Goal: Transaction & Acquisition: Book appointment/travel/reservation

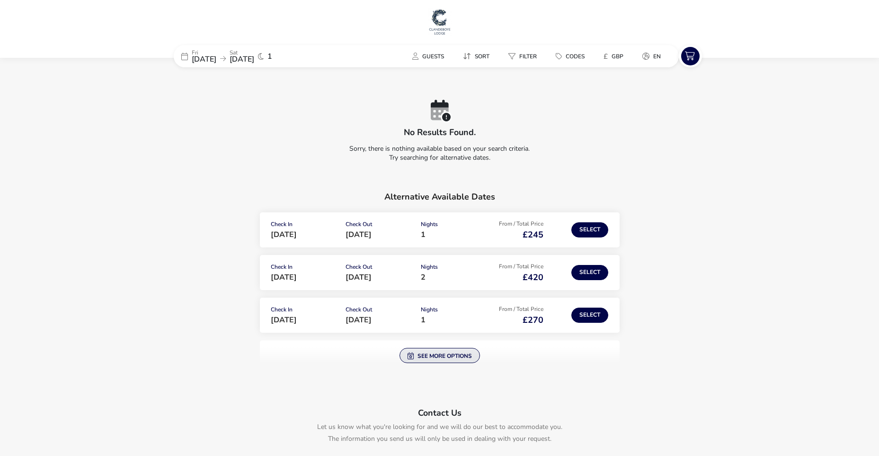
click at [438, 352] on button "See more options" at bounding box center [440, 355] width 81 height 15
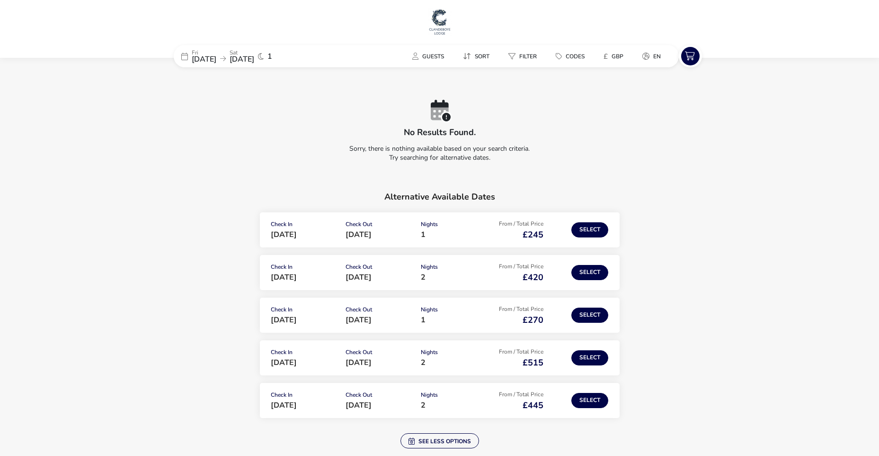
click at [215, 56] on span "[DATE]" at bounding box center [204, 59] width 25 height 10
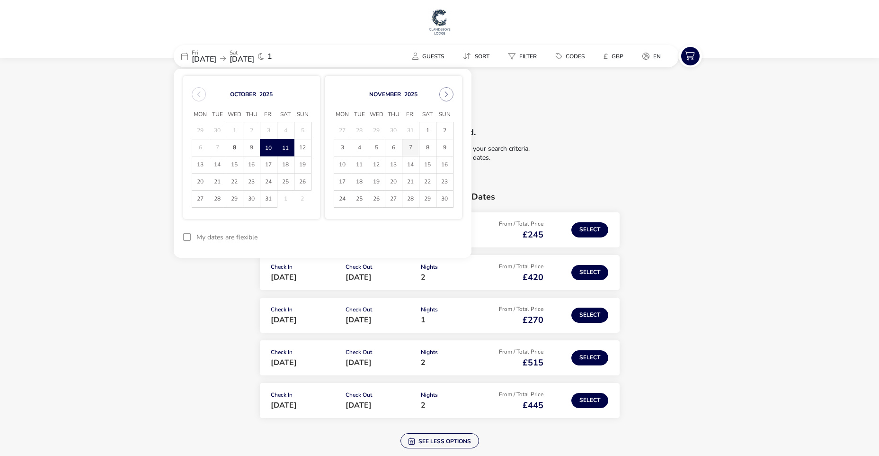
click at [414, 150] on span "7" at bounding box center [411, 147] width 17 height 17
click at [426, 149] on span "8" at bounding box center [428, 147] width 17 height 17
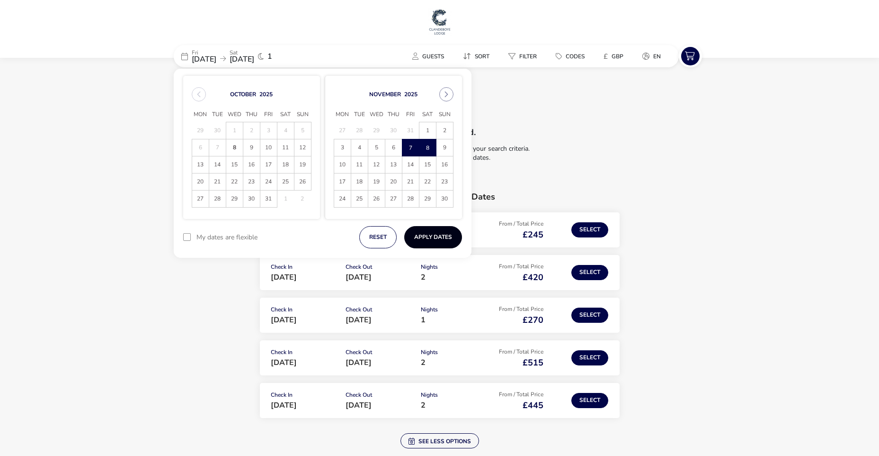
click at [416, 233] on button "Apply Dates" at bounding box center [433, 237] width 58 height 22
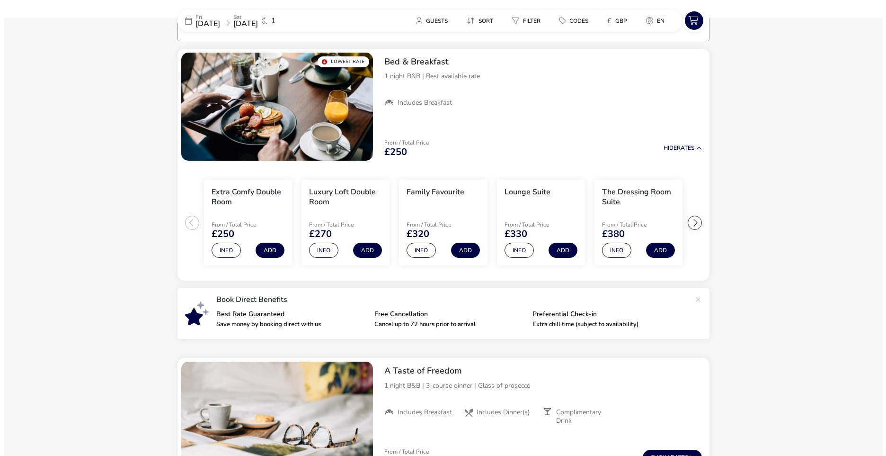
scroll to position [78, 0]
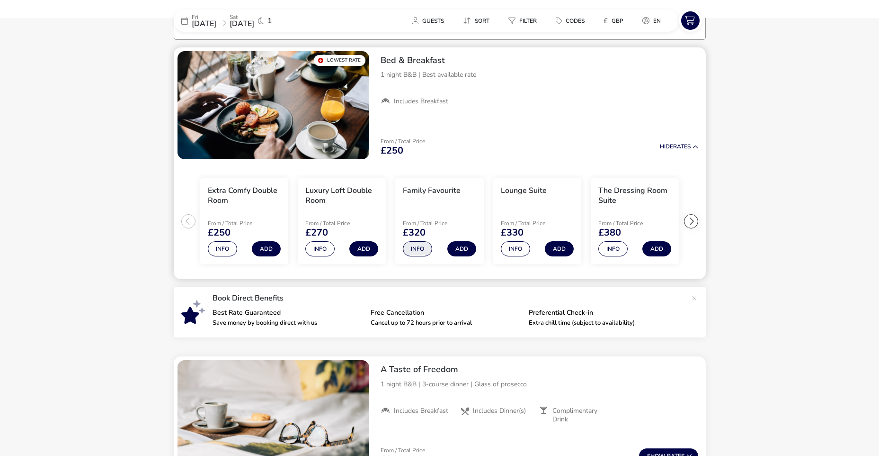
click at [416, 250] on button "Info" at bounding box center [417, 248] width 29 height 15
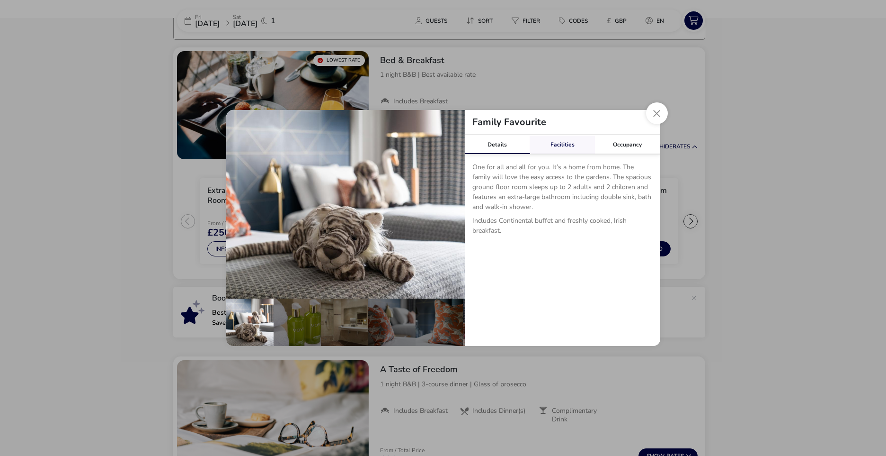
click at [571, 146] on link "Facilities" at bounding box center [562, 144] width 65 height 19
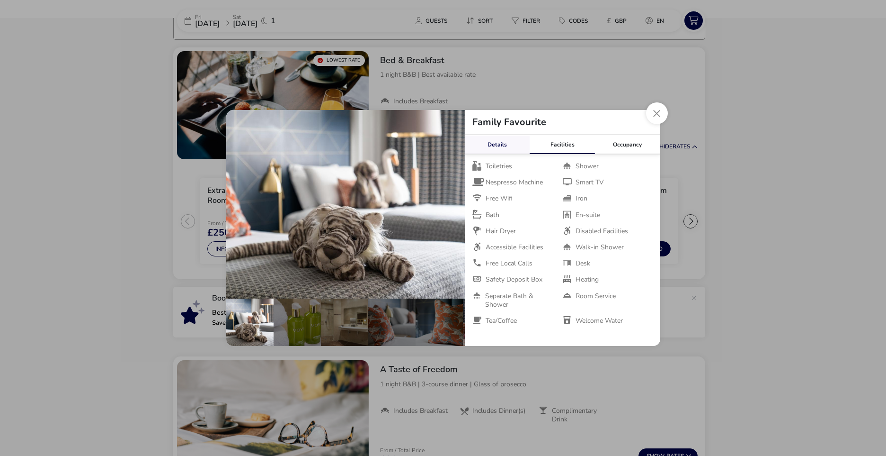
click at [508, 139] on link "Details" at bounding box center [497, 144] width 65 height 19
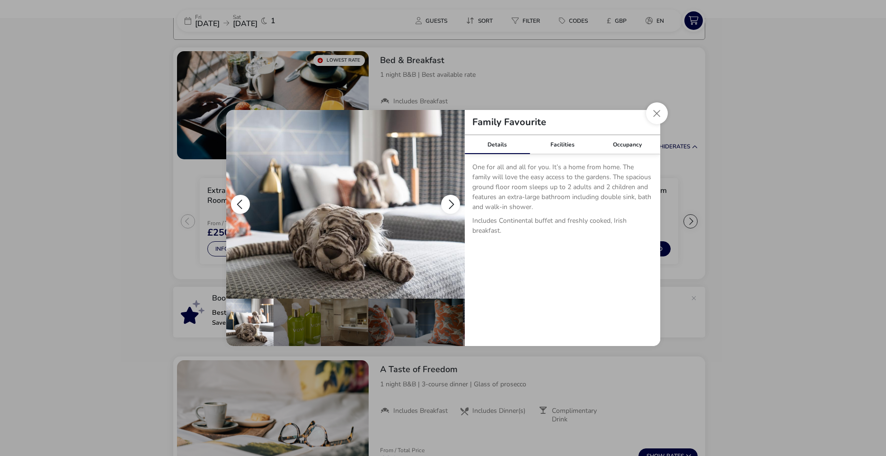
click at [449, 201] on button "details" at bounding box center [450, 204] width 19 height 19
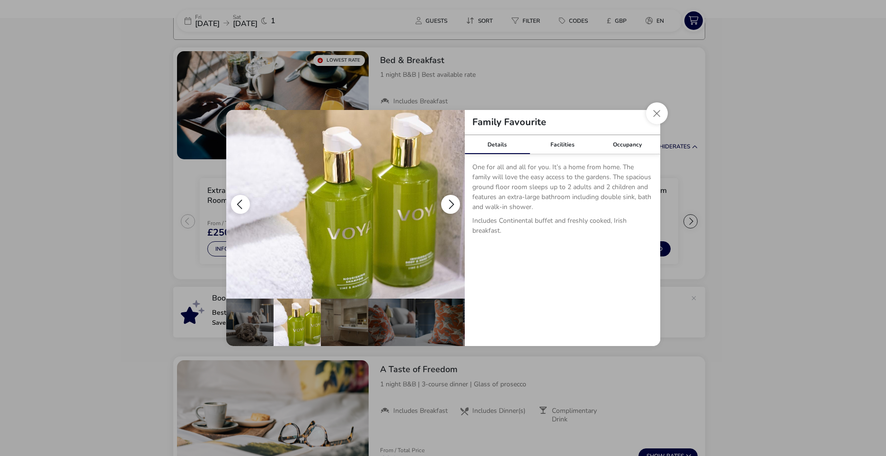
click at [449, 201] on button "details" at bounding box center [450, 204] width 19 height 19
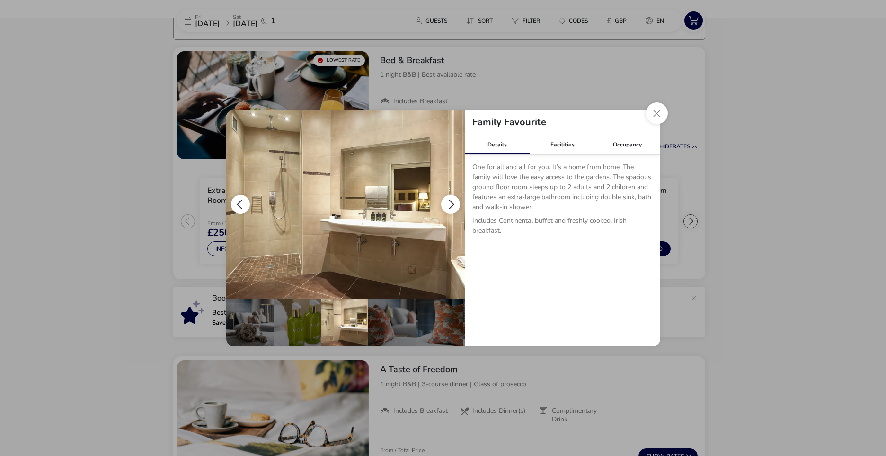
scroll to position [0, 47]
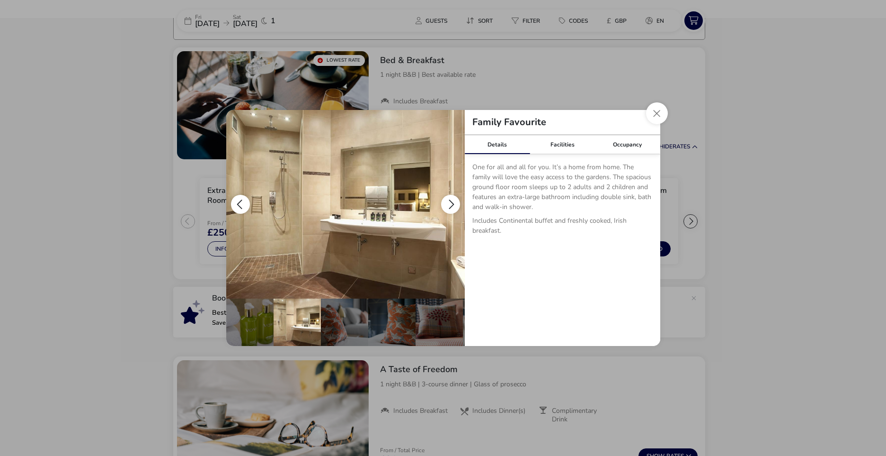
click at [449, 201] on button "details" at bounding box center [450, 204] width 19 height 19
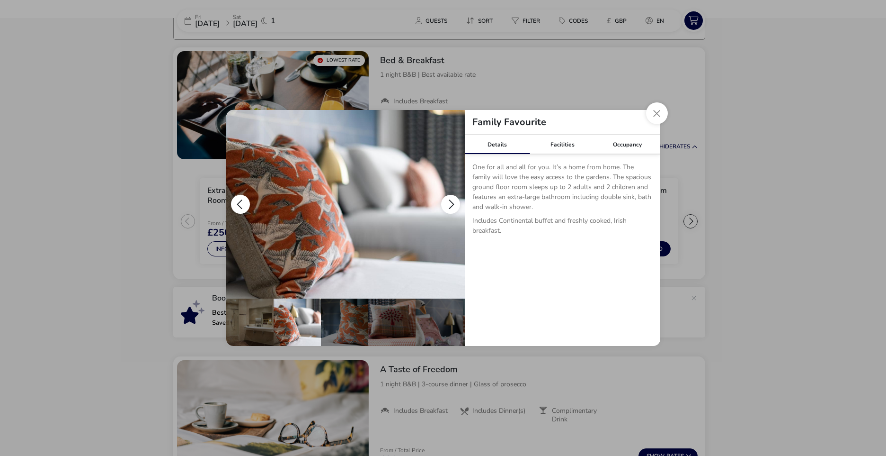
click at [449, 201] on button "details" at bounding box center [450, 204] width 19 height 19
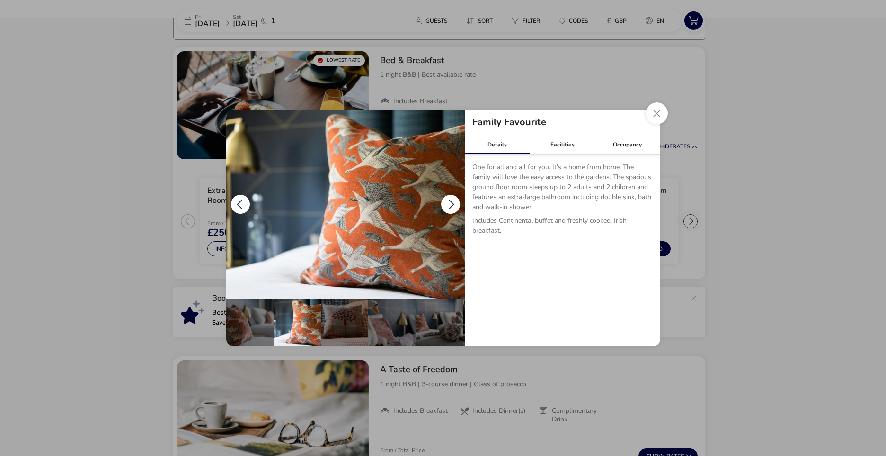
click at [449, 201] on button "details" at bounding box center [450, 204] width 19 height 19
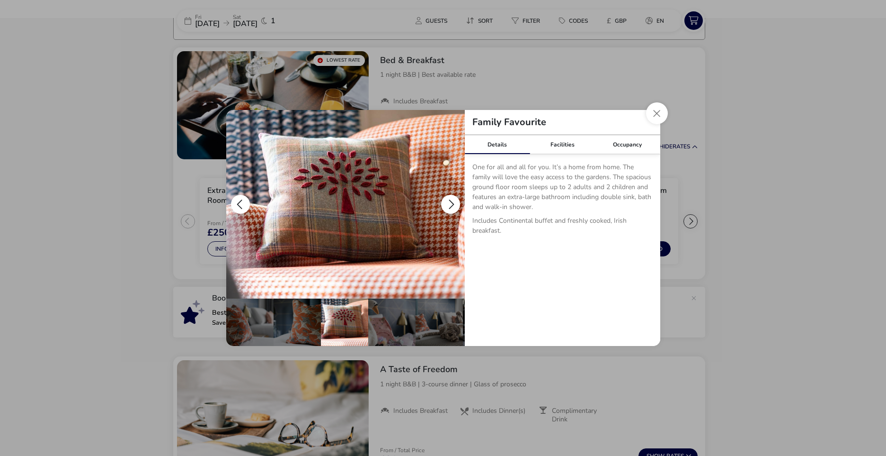
scroll to position [0, 188]
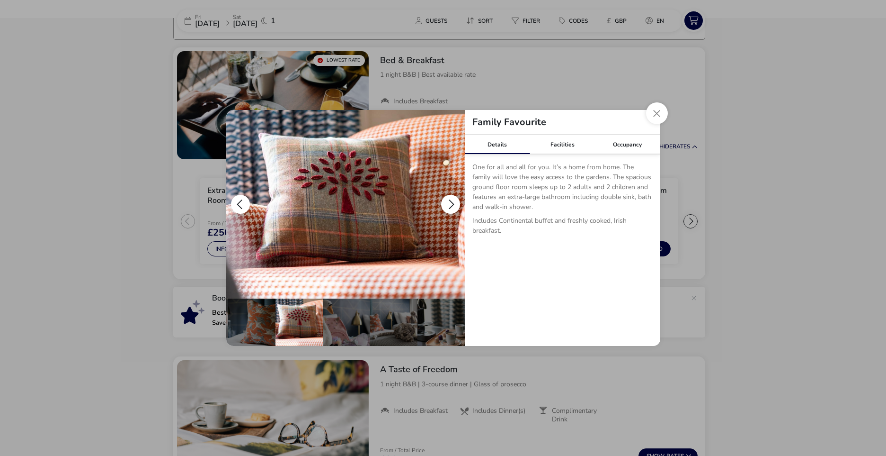
click at [449, 201] on button "details" at bounding box center [450, 204] width 19 height 19
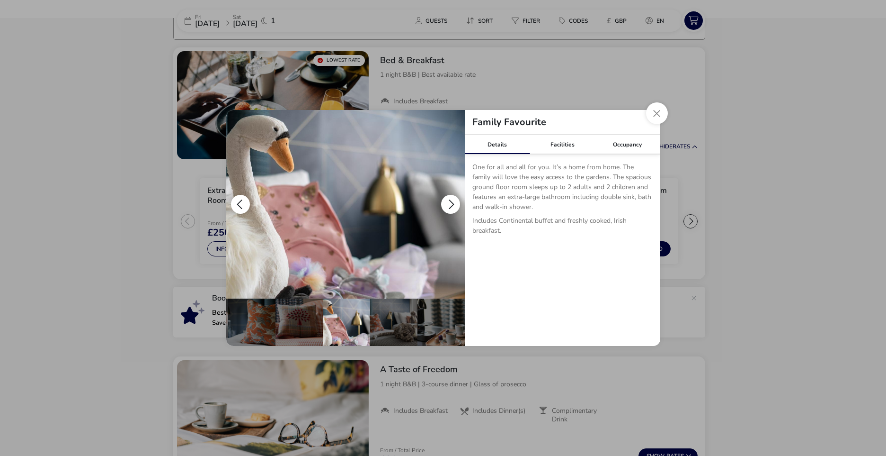
click at [449, 201] on button "details" at bounding box center [450, 204] width 19 height 19
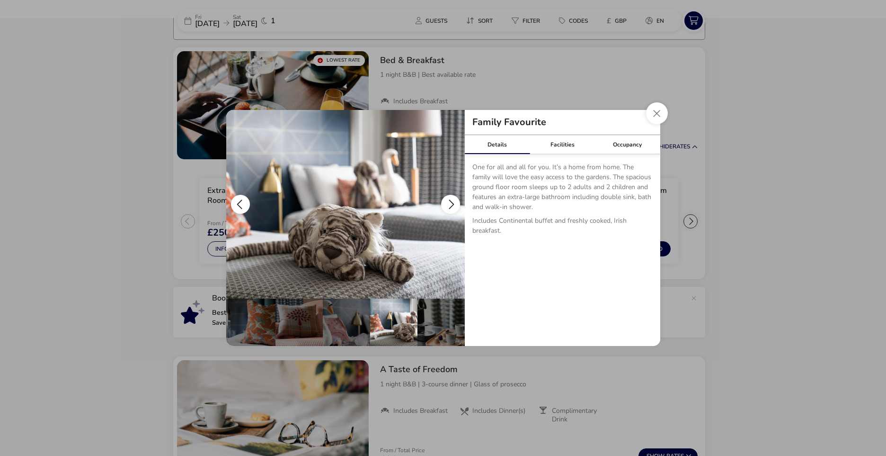
click at [449, 201] on button "details" at bounding box center [450, 204] width 19 height 19
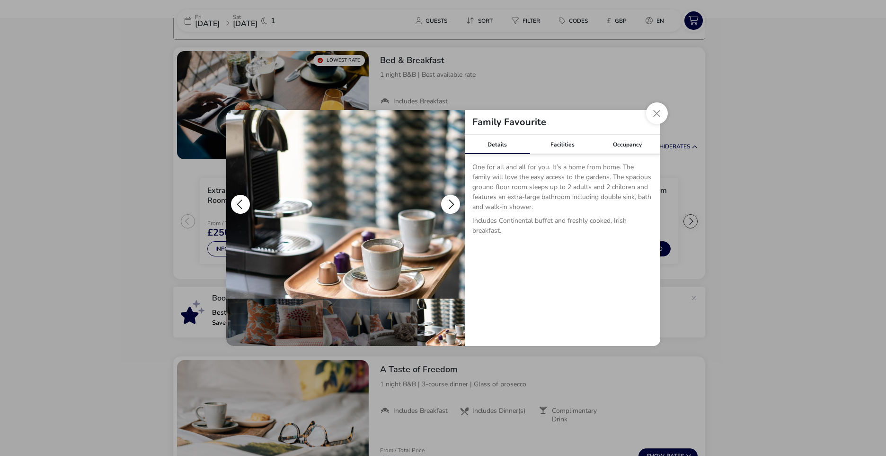
click at [449, 201] on button "details" at bounding box center [450, 204] width 19 height 19
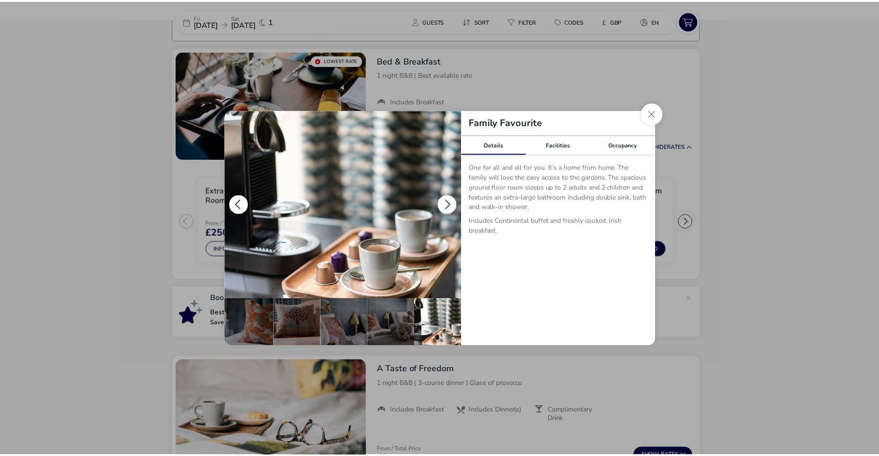
scroll to position [0, 0]
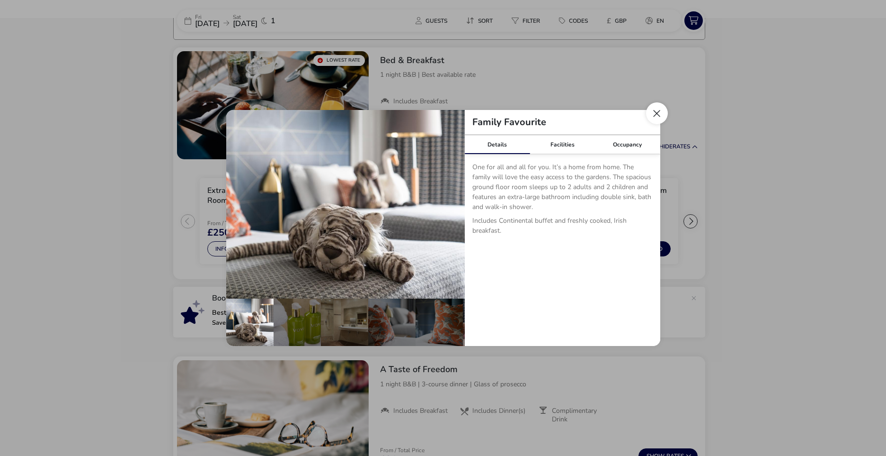
click at [658, 114] on button "Close dialog" at bounding box center [657, 113] width 22 height 22
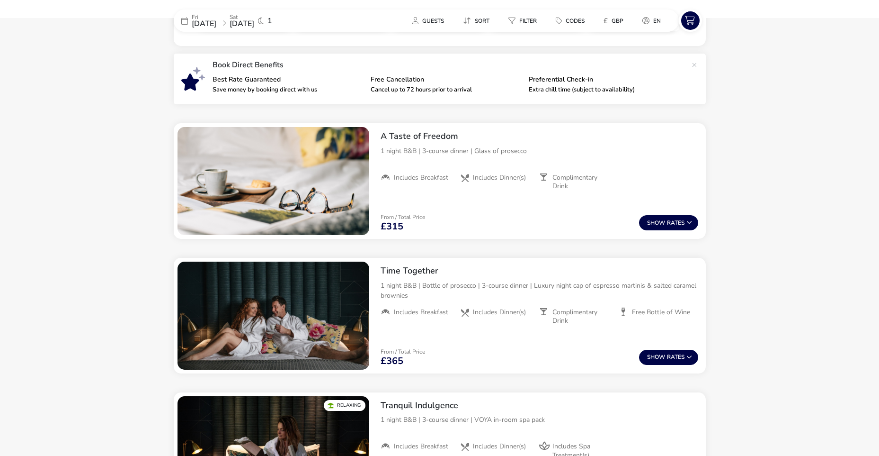
scroll to position [315, 0]
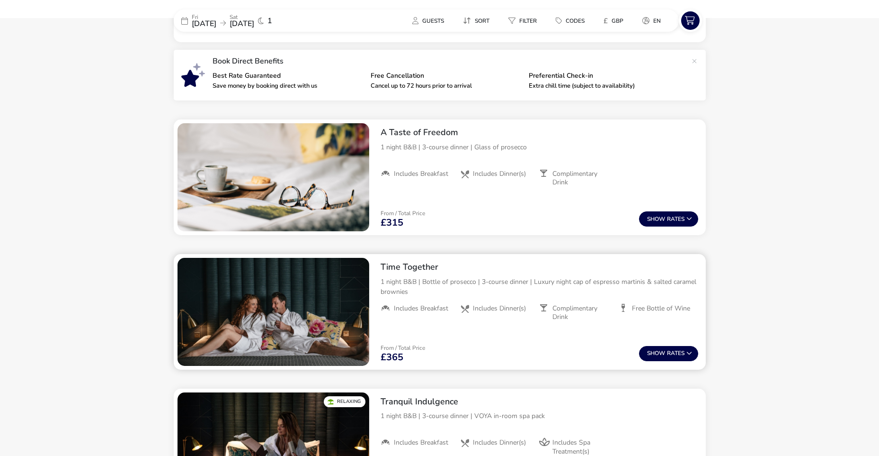
click at [424, 283] on p "1 night B&B | Bottle of prosecco | 3-course dinner | Luxury night cap of espres…" at bounding box center [540, 287] width 318 height 20
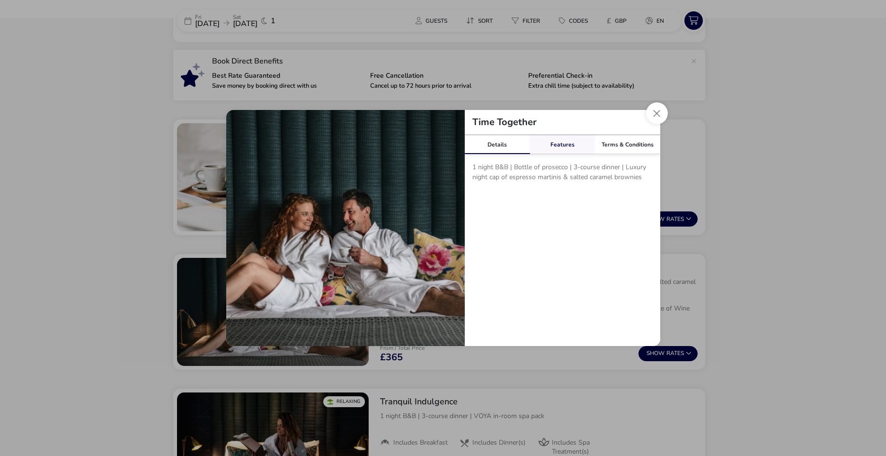
click at [569, 140] on link "Features" at bounding box center [562, 144] width 65 height 19
click at [605, 143] on link "Terms & Conditions" at bounding box center [627, 144] width 65 height 19
click at [571, 144] on link "Features" at bounding box center [562, 144] width 65 height 19
click at [505, 144] on link "Details" at bounding box center [497, 144] width 65 height 19
click at [655, 110] on button "Close modal" at bounding box center [657, 113] width 22 height 22
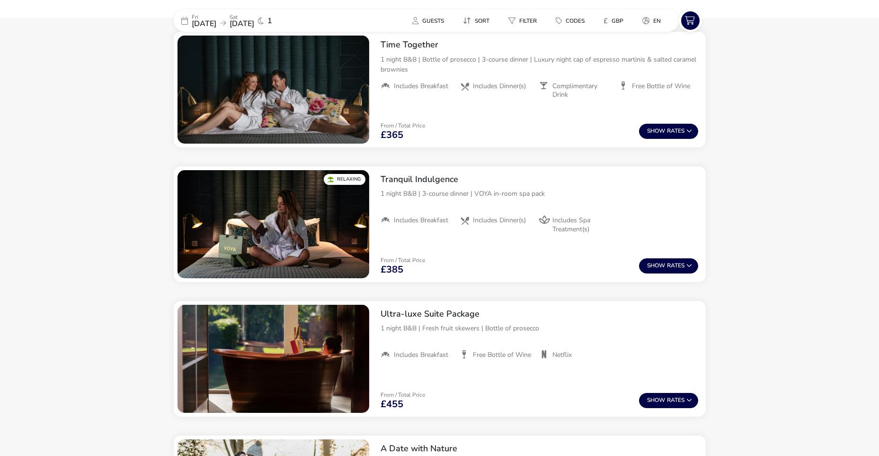
scroll to position [552, 0]
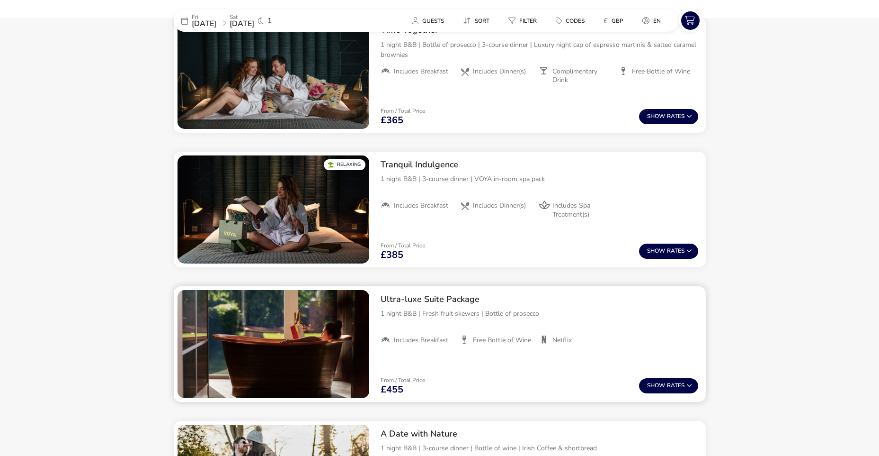
click at [313, 320] on img "1 / 1" at bounding box center [274, 344] width 192 height 108
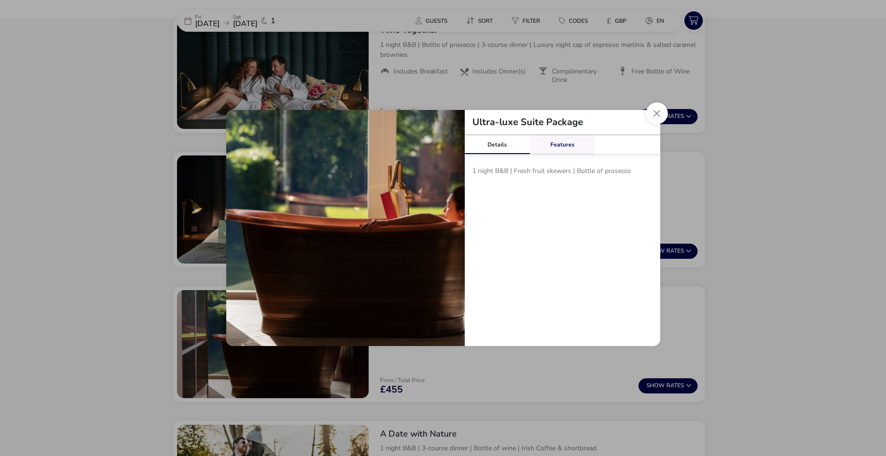
click at [572, 142] on link "Features" at bounding box center [562, 144] width 65 height 19
click at [656, 112] on button "Close modal" at bounding box center [657, 113] width 22 height 22
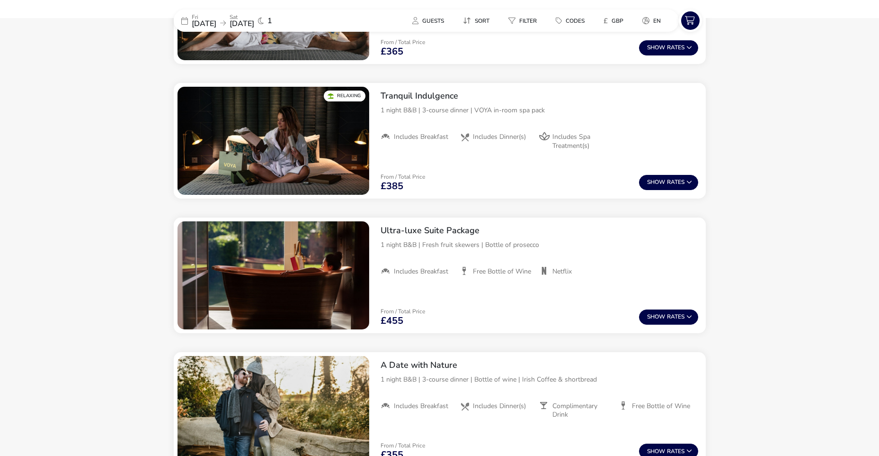
scroll to position [646, 0]
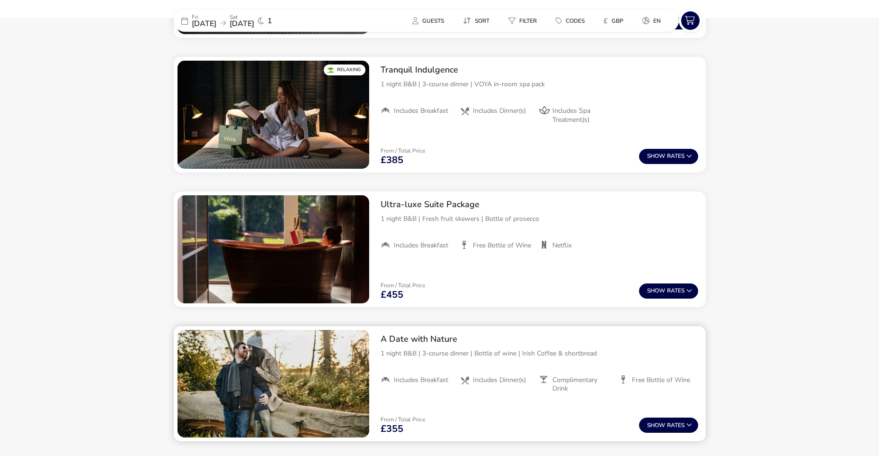
click at [377, 375] on div "A Date with Nature 1 night B&B | 3-course dinner | Bottle of wine | Irish Coffe…" at bounding box center [539, 363] width 333 height 75
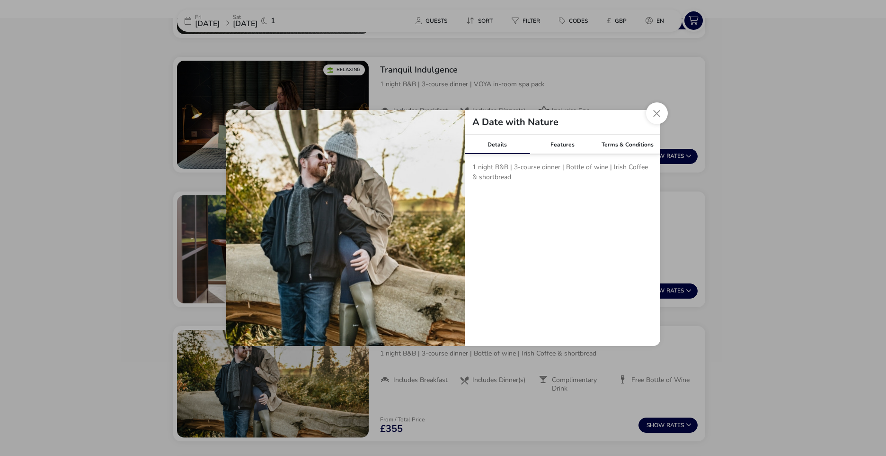
click at [444, 234] on img "tariffDetails" at bounding box center [345, 229] width 239 height 239
click at [570, 146] on link "Features" at bounding box center [562, 144] width 65 height 19
click at [623, 135] on link "Terms & Conditions" at bounding box center [627, 144] width 65 height 19
click at [651, 118] on button "Close modal" at bounding box center [657, 113] width 22 height 22
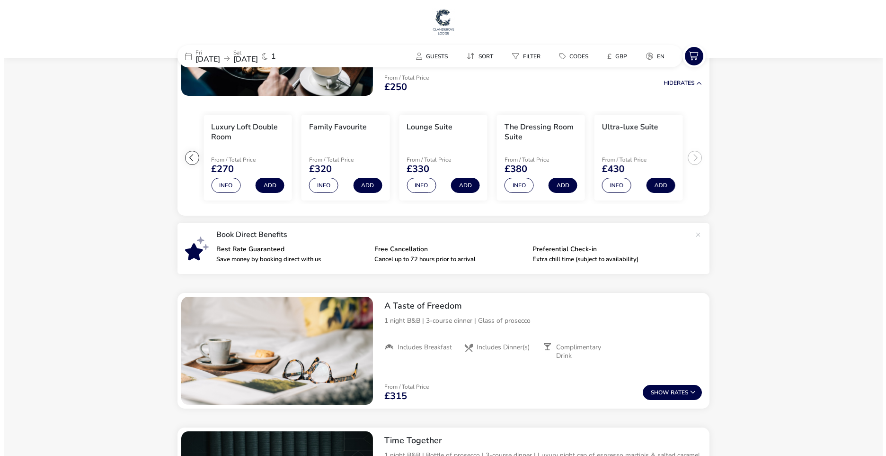
scroll to position [0, 0]
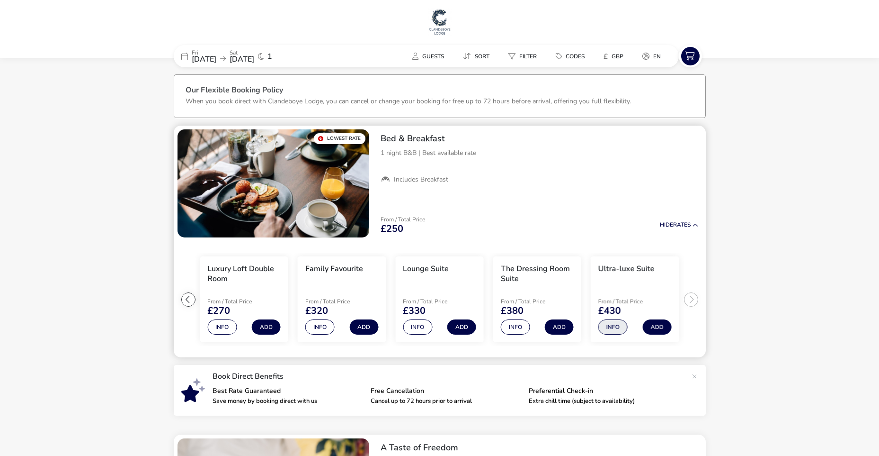
click at [611, 321] on button "Info" at bounding box center [613, 326] width 29 height 15
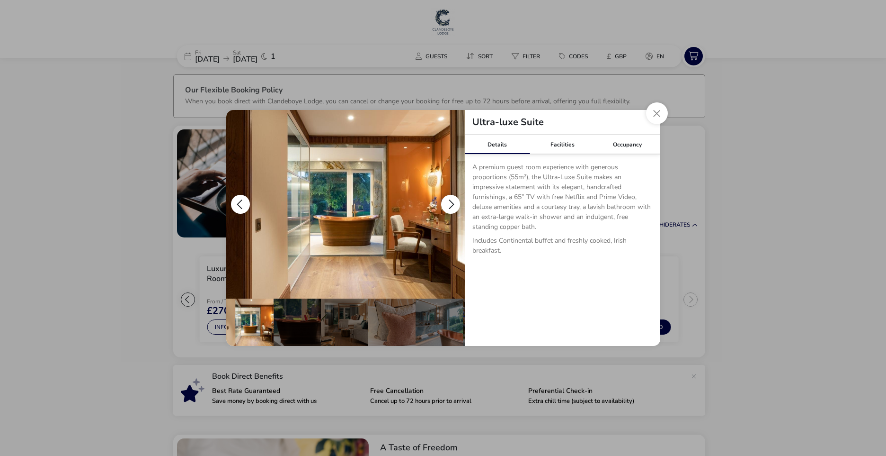
click at [336, 208] on img "details" at bounding box center [345, 204] width 239 height 188
click at [454, 201] on button "details" at bounding box center [450, 204] width 19 height 19
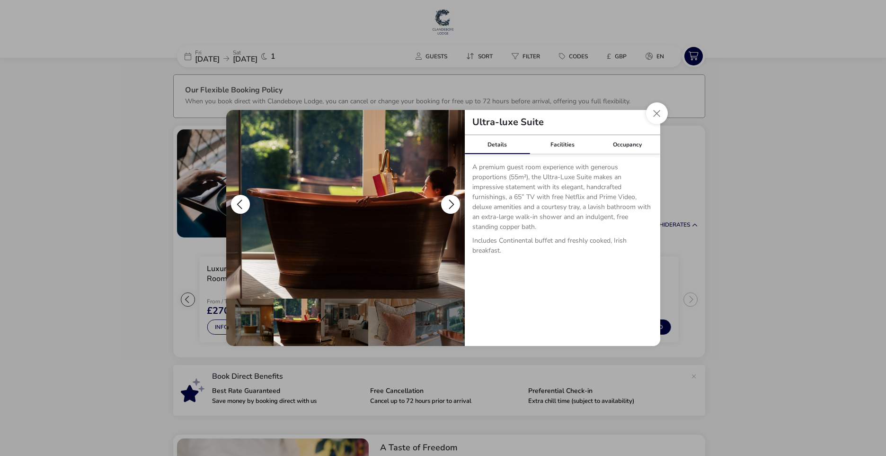
click at [453, 201] on button "details" at bounding box center [450, 204] width 19 height 19
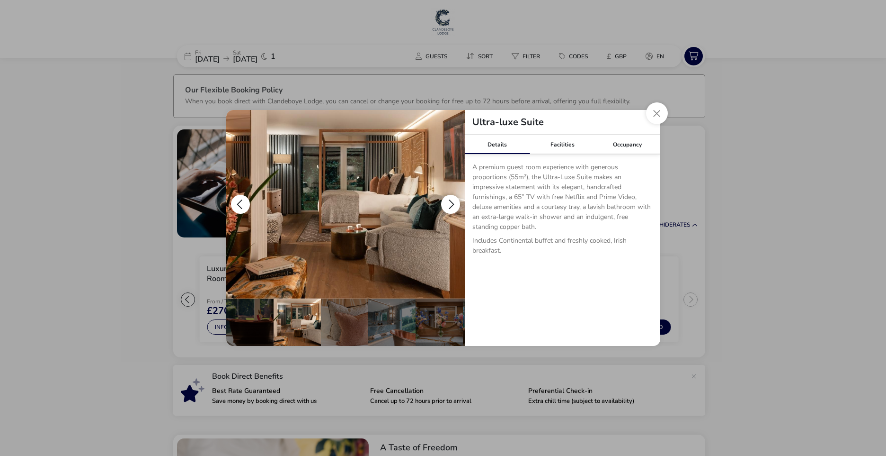
click at [450, 201] on button "details" at bounding box center [450, 204] width 19 height 19
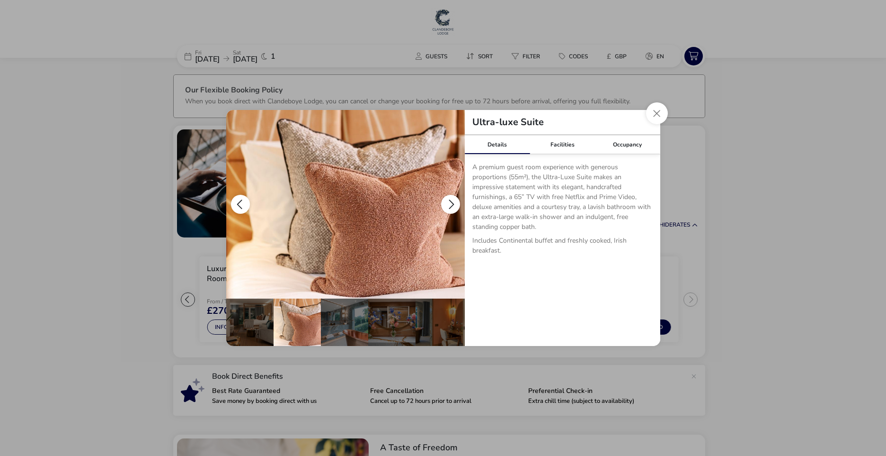
click at [237, 200] on button "details" at bounding box center [240, 204] width 19 height 19
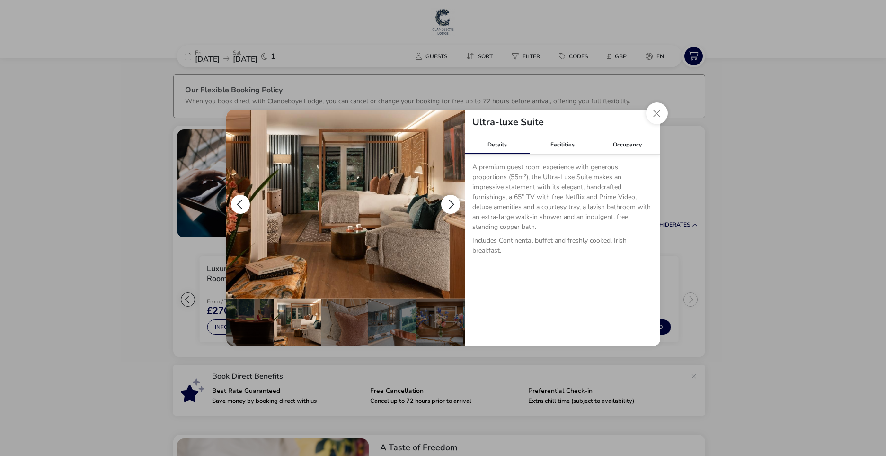
click at [456, 205] on button "details" at bounding box center [450, 204] width 19 height 19
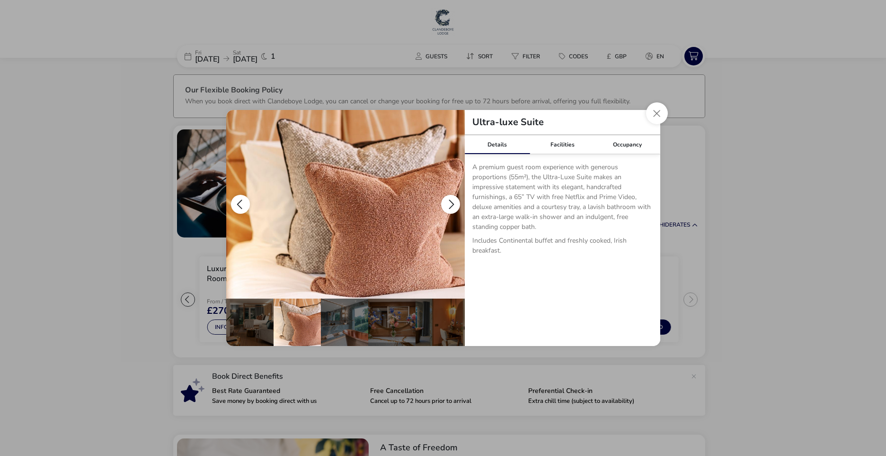
click at [456, 206] on button "details" at bounding box center [450, 204] width 19 height 19
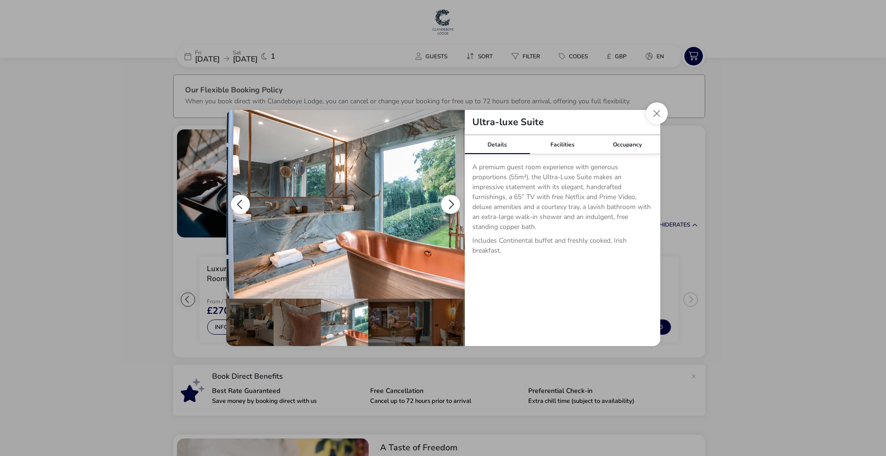
scroll to position [0, 140]
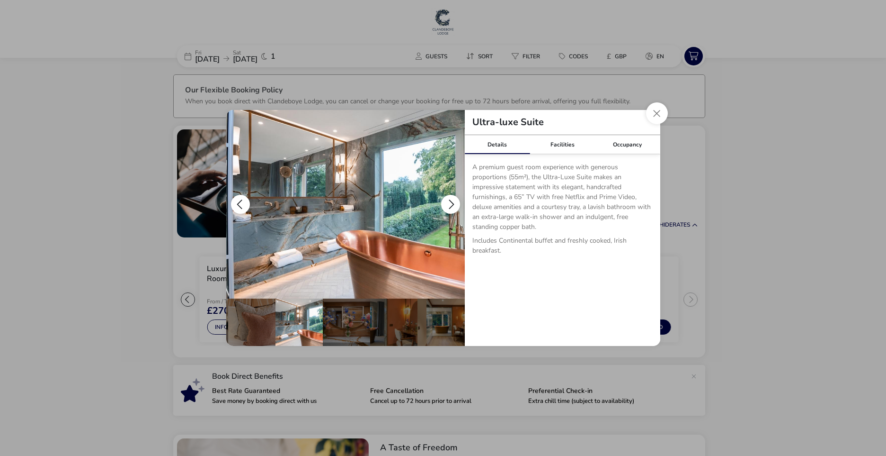
click at [452, 207] on button "details" at bounding box center [450, 204] width 19 height 19
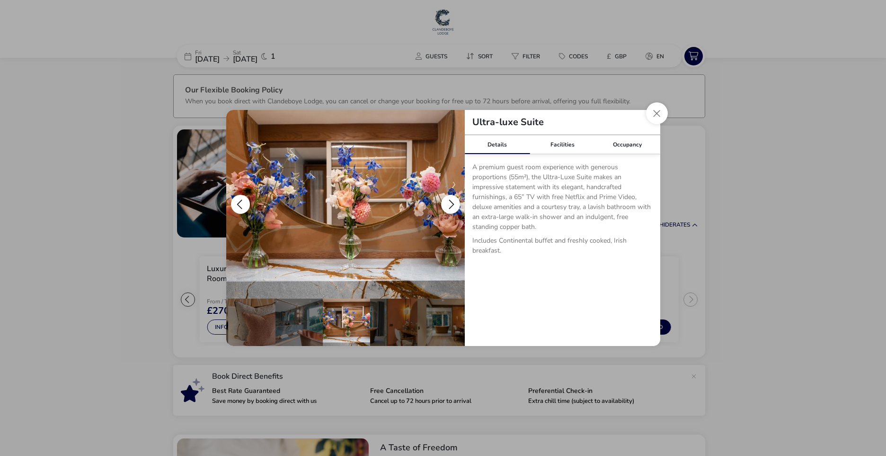
click at [452, 207] on button "details" at bounding box center [450, 204] width 19 height 19
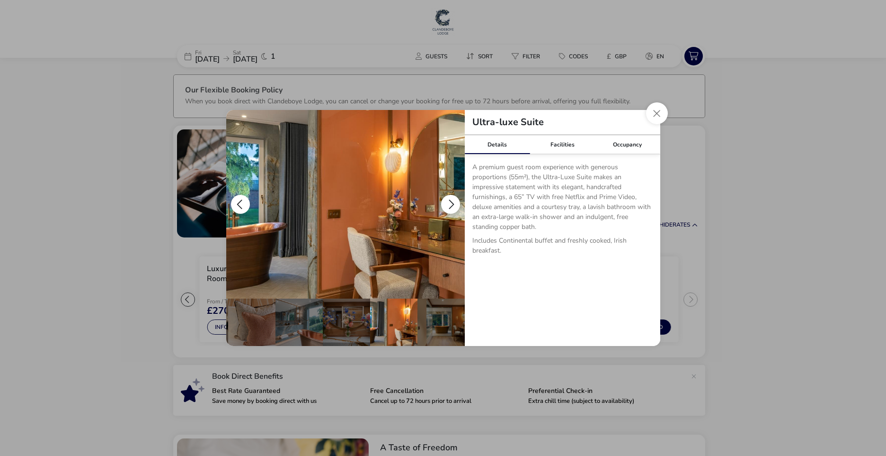
click at [452, 207] on button "details" at bounding box center [450, 204] width 19 height 19
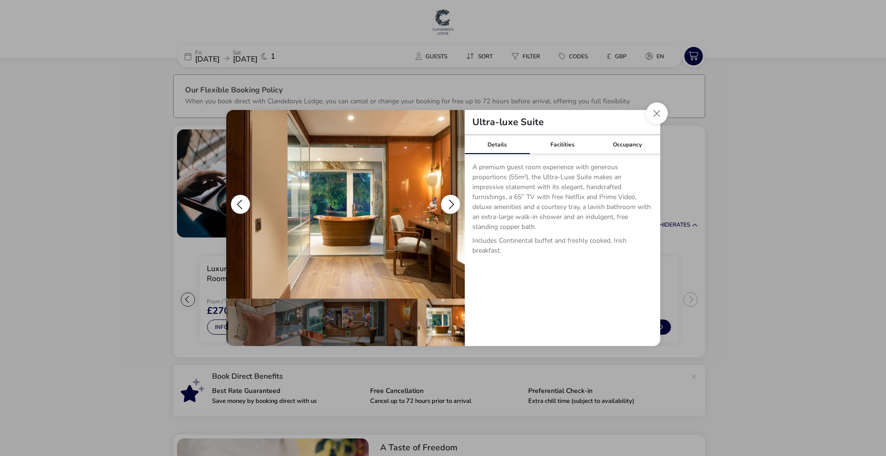
click at [452, 207] on button "details" at bounding box center [450, 204] width 19 height 19
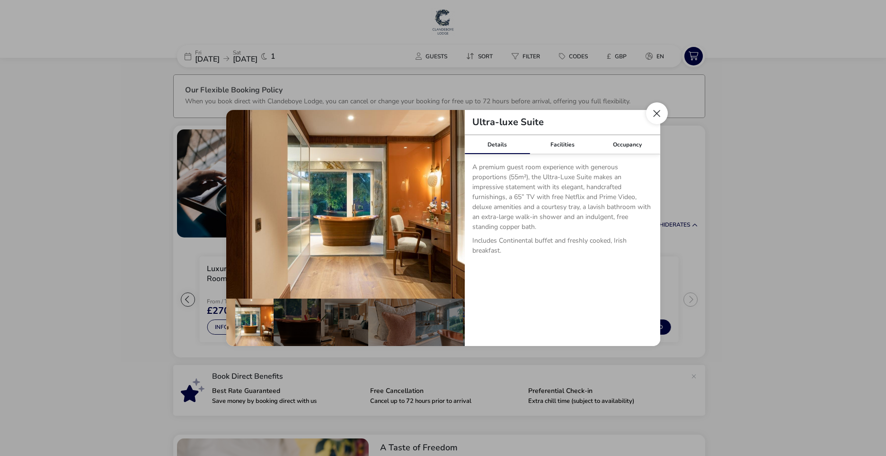
click at [651, 114] on button "Close dialog" at bounding box center [657, 113] width 22 height 22
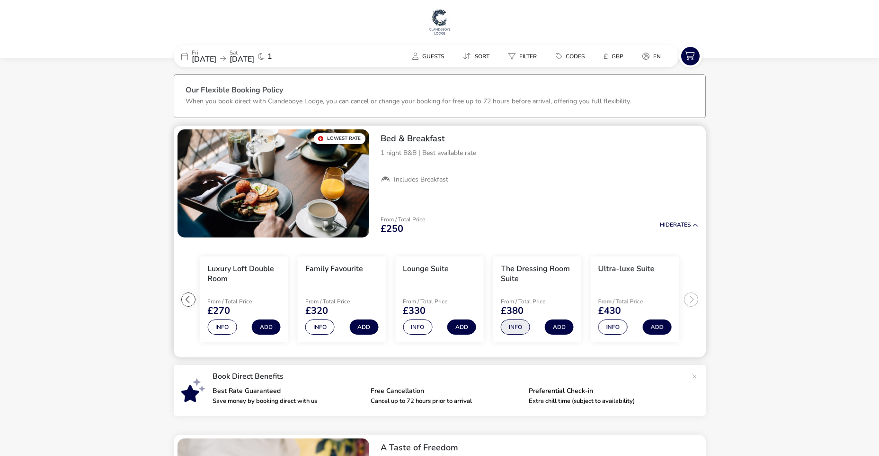
click at [518, 327] on button "Info" at bounding box center [515, 326] width 29 height 15
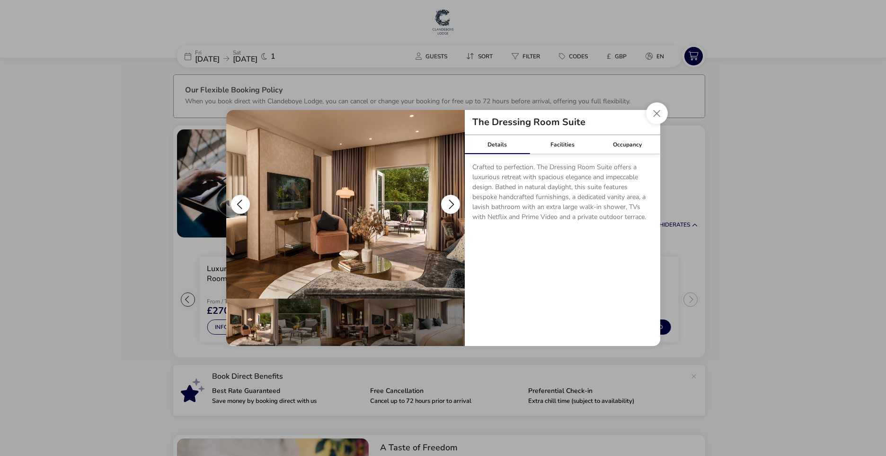
click at [449, 200] on button "details" at bounding box center [450, 204] width 19 height 19
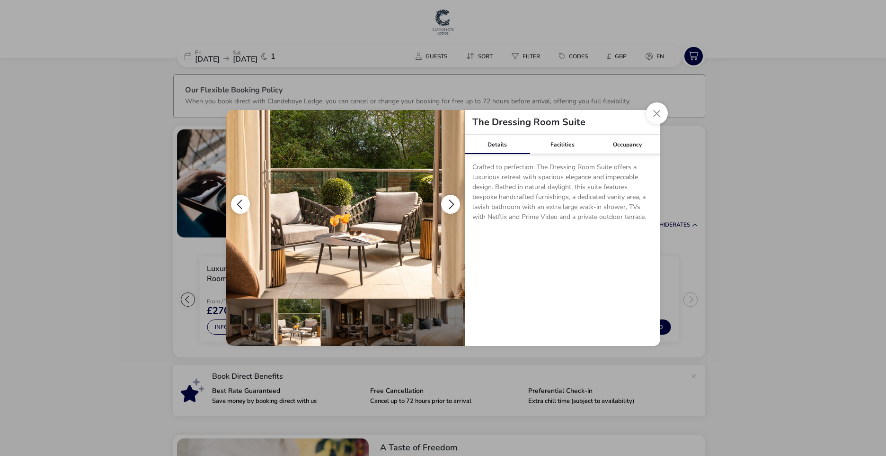
click at [449, 200] on button "details" at bounding box center [450, 204] width 19 height 19
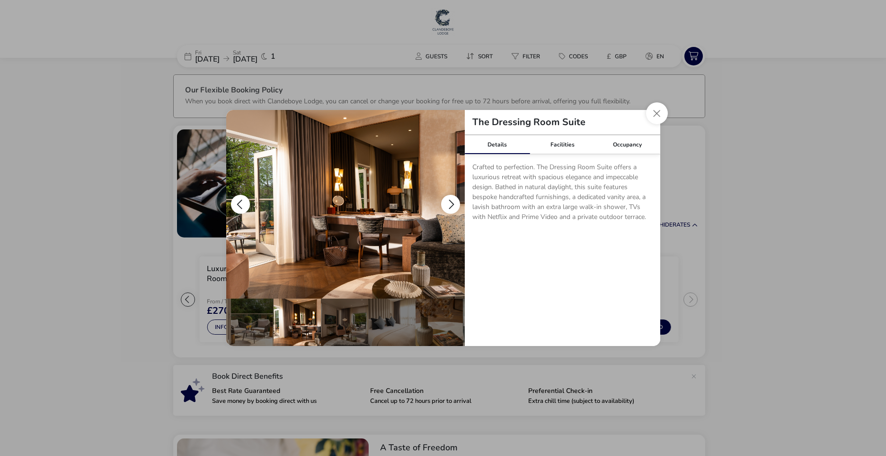
click at [449, 200] on button "details" at bounding box center [450, 204] width 19 height 19
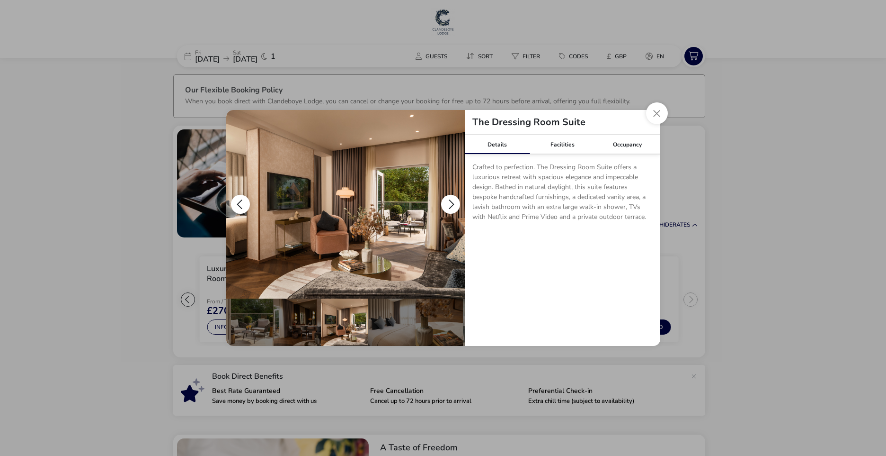
scroll to position [0, 93]
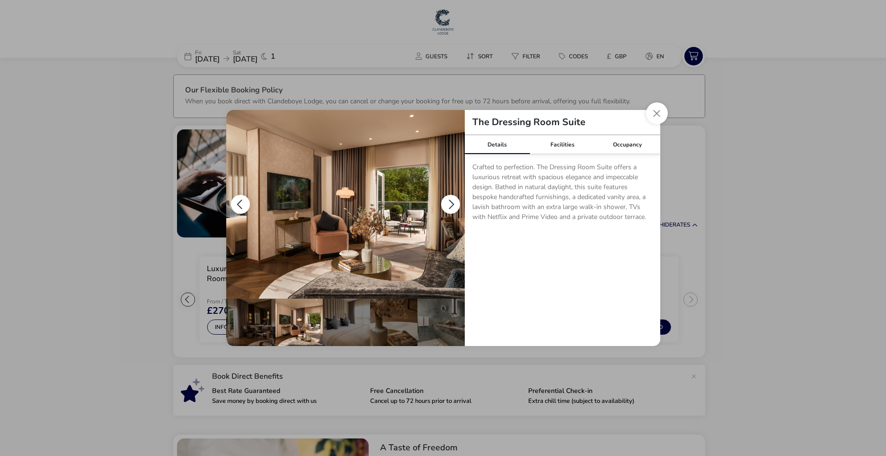
click at [449, 200] on button "details" at bounding box center [450, 204] width 19 height 19
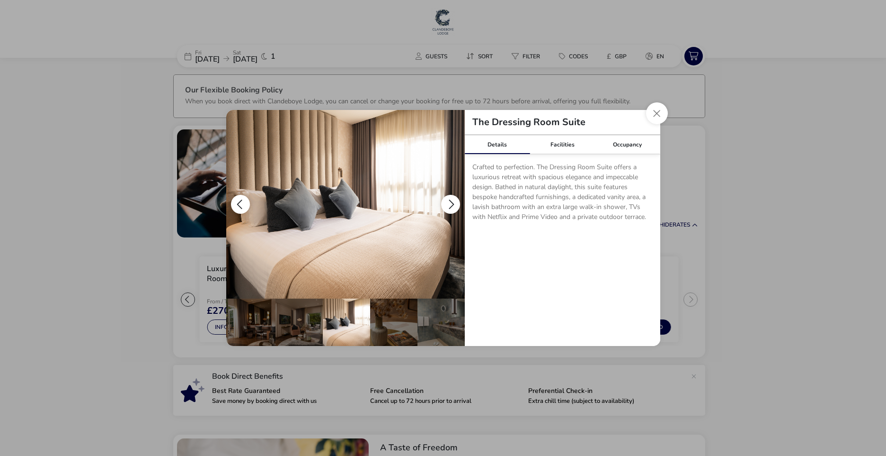
click at [449, 200] on button "details" at bounding box center [450, 204] width 19 height 19
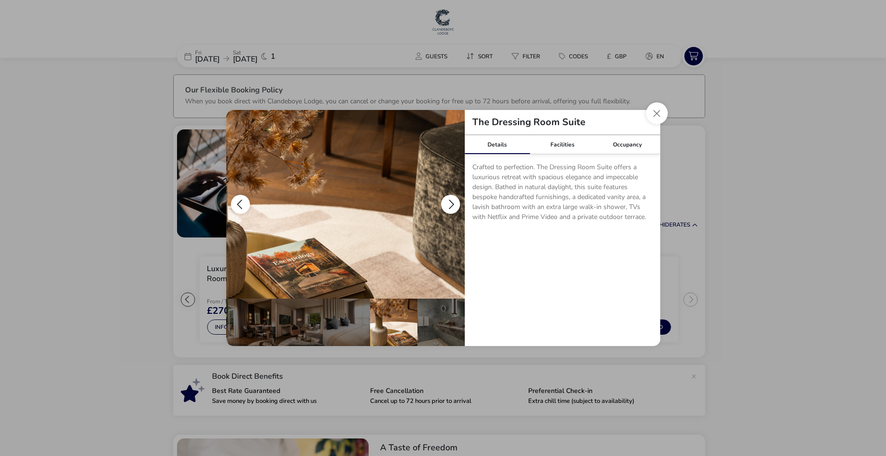
click at [449, 200] on button "details" at bounding box center [450, 204] width 19 height 19
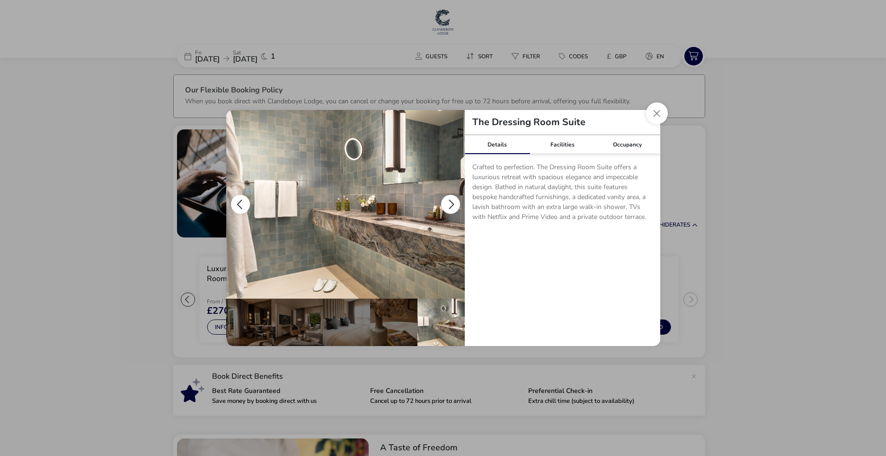
click at [449, 200] on button "details" at bounding box center [450, 204] width 19 height 19
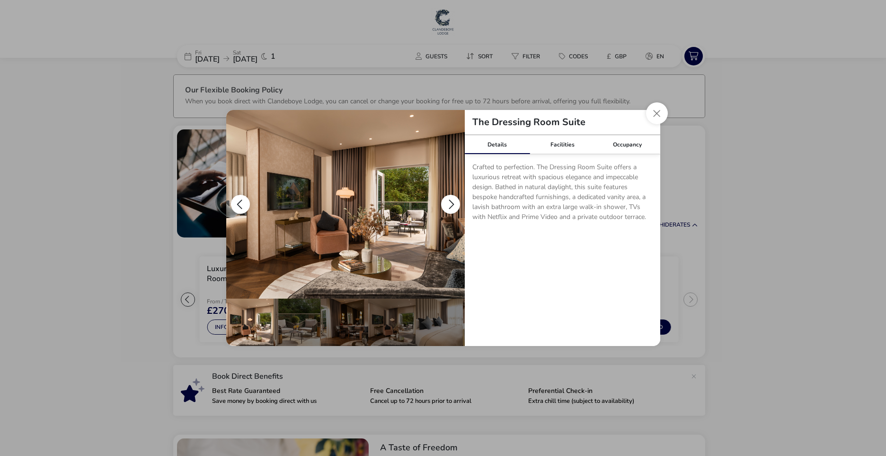
click at [234, 207] on button "details" at bounding box center [240, 204] width 19 height 19
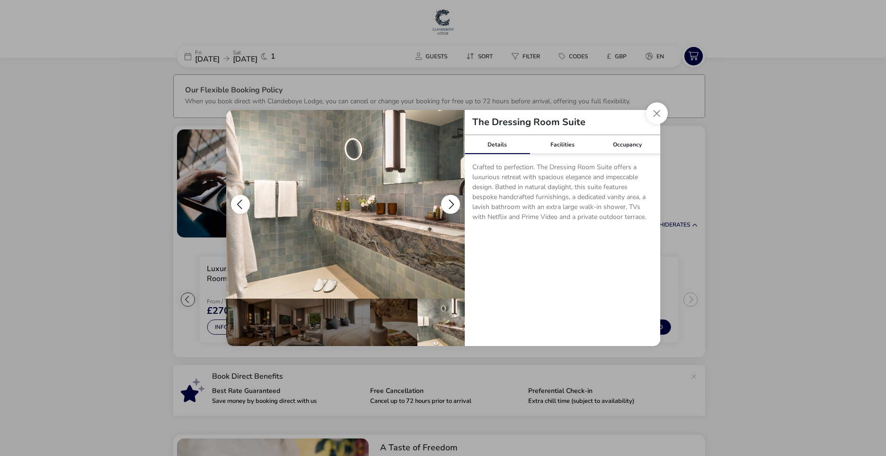
click at [451, 202] on button "details" at bounding box center [450, 204] width 19 height 19
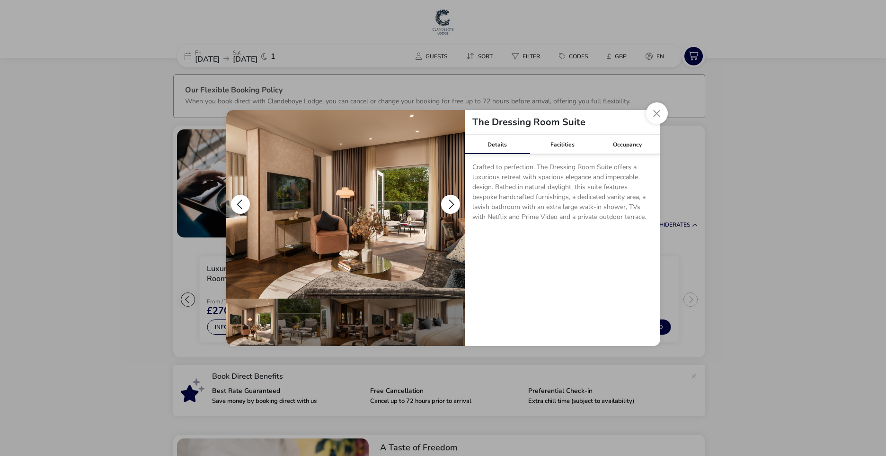
click at [451, 202] on button "details" at bounding box center [450, 204] width 19 height 19
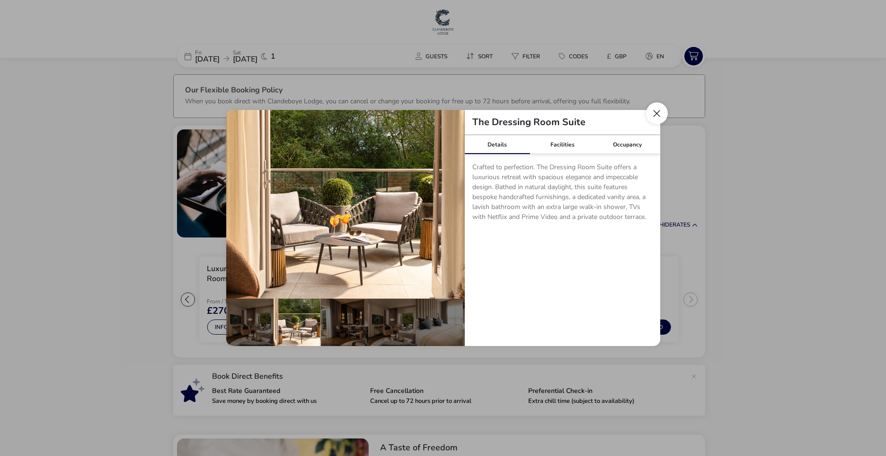
click at [651, 113] on button "Close dialog" at bounding box center [657, 113] width 22 height 22
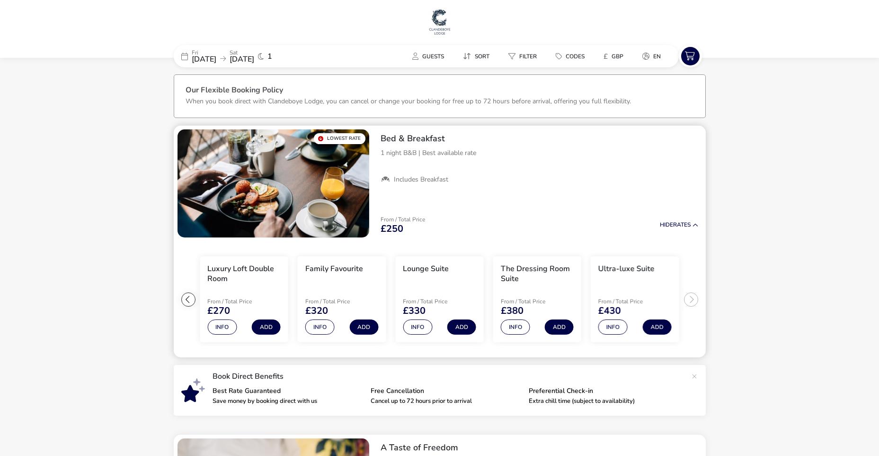
click at [692, 296] on ul "Extra Comfy Double Room From / Total Price £250 Info Add Luxury Loft Double Roo…" at bounding box center [440, 299] width 532 height 116
click at [419, 329] on button "Info" at bounding box center [417, 326] width 29 height 15
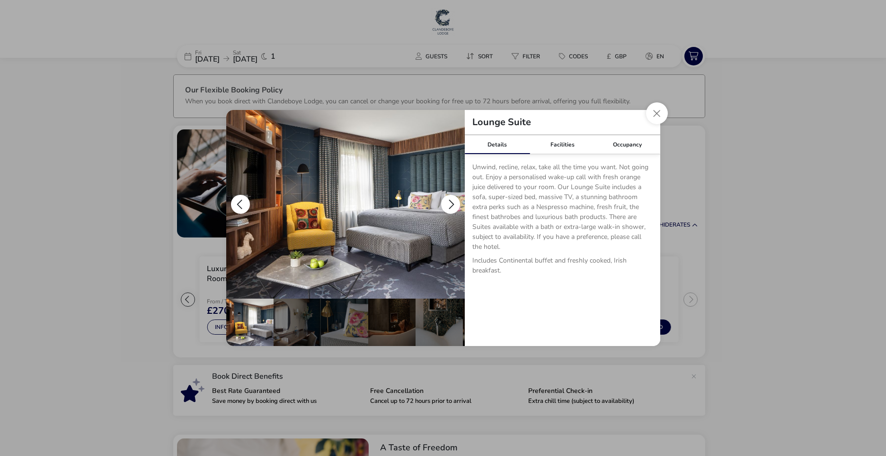
click at [451, 204] on button "details" at bounding box center [450, 204] width 19 height 19
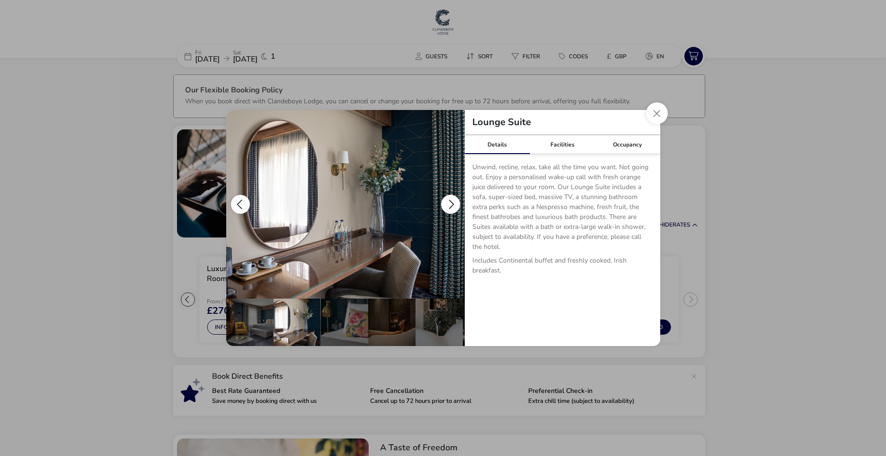
click at [451, 204] on button "details" at bounding box center [450, 204] width 19 height 19
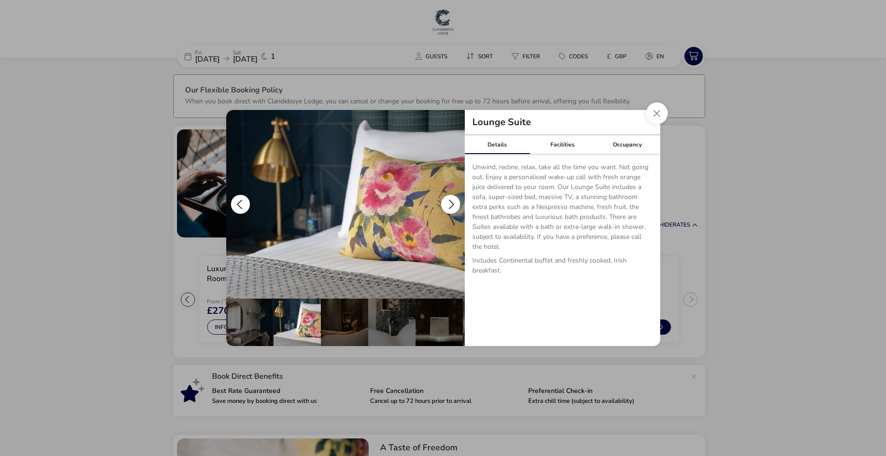
click at [451, 204] on button "details" at bounding box center [450, 204] width 19 height 19
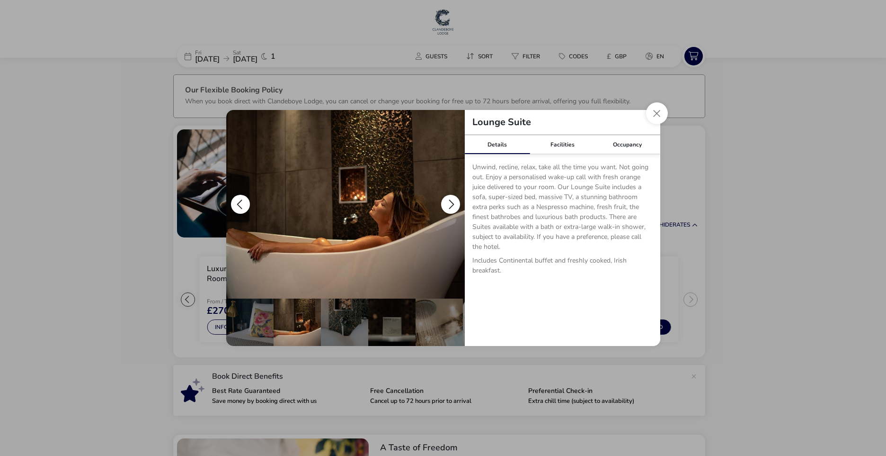
click at [451, 204] on button "details" at bounding box center [450, 204] width 19 height 19
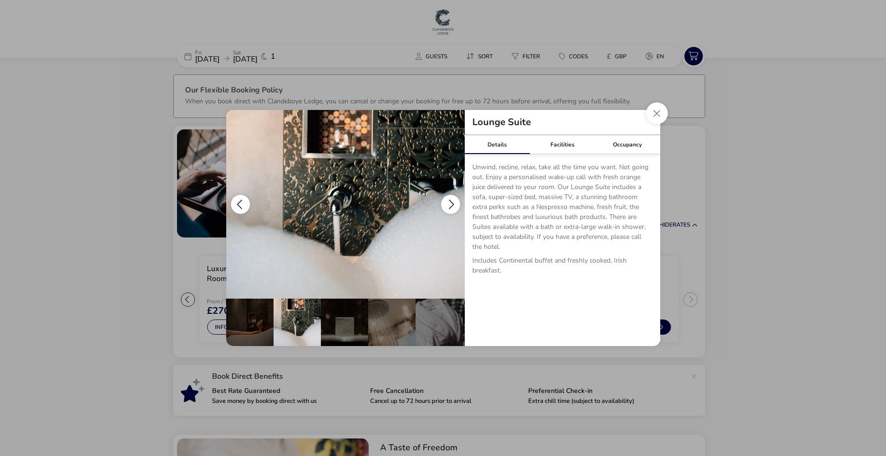
click at [451, 204] on button "details" at bounding box center [450, 204] width 19 height 19
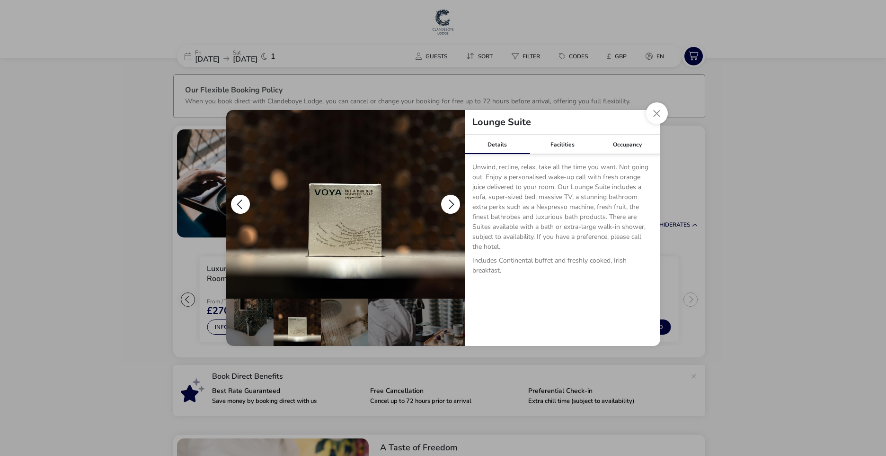
click at [451, 204] on button "details" at bounding box center [450, 204] width 19 height 19
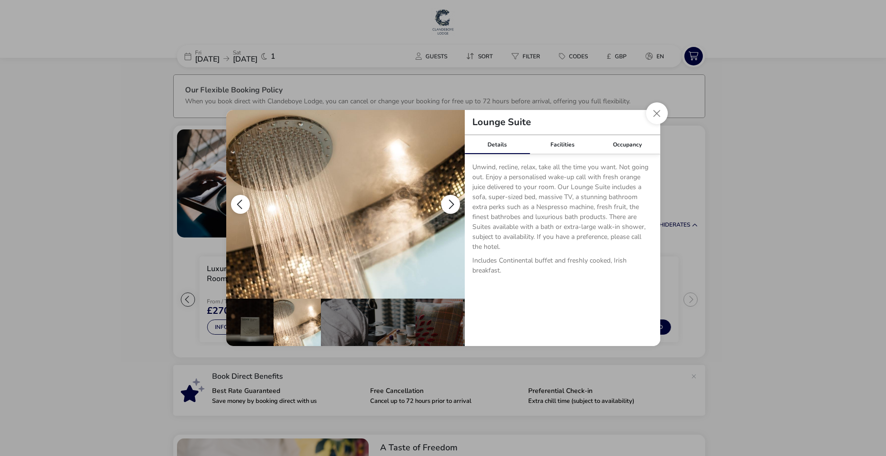
click at [451, 204] on button "details" at bounding box center [450, 204] width 19 height 19
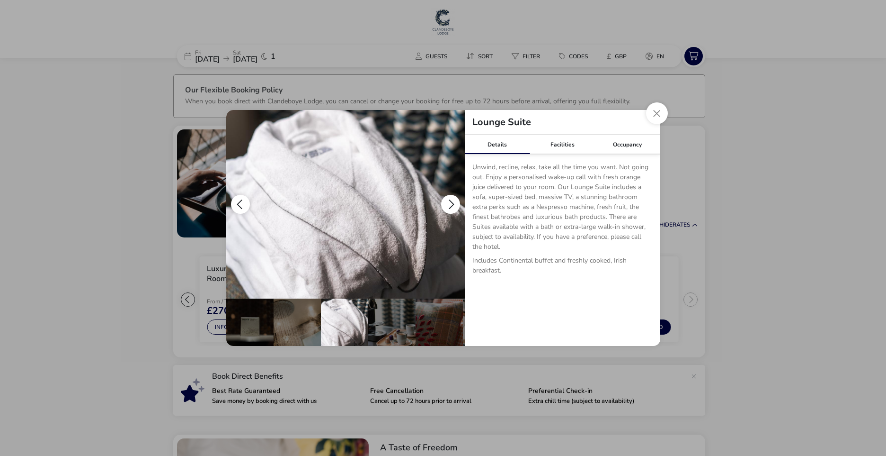
scroll to position [0, 282]
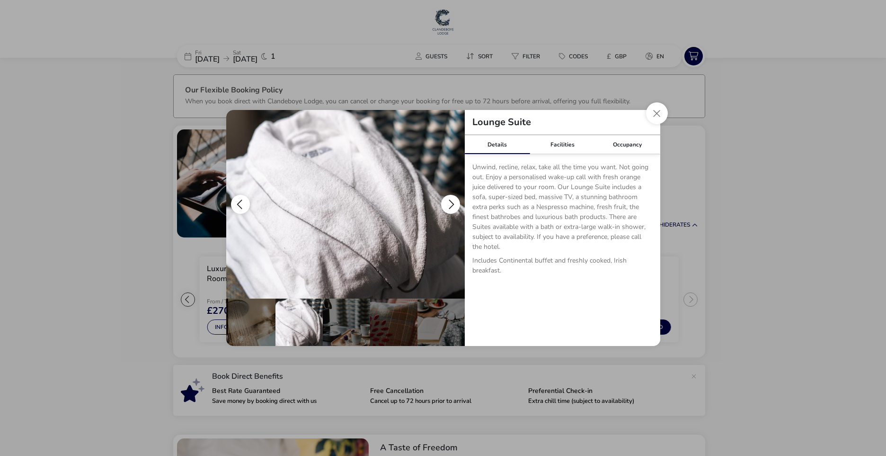
click at [451, 204] on button "details" at bounding box center [450, 204] width 19 height 19
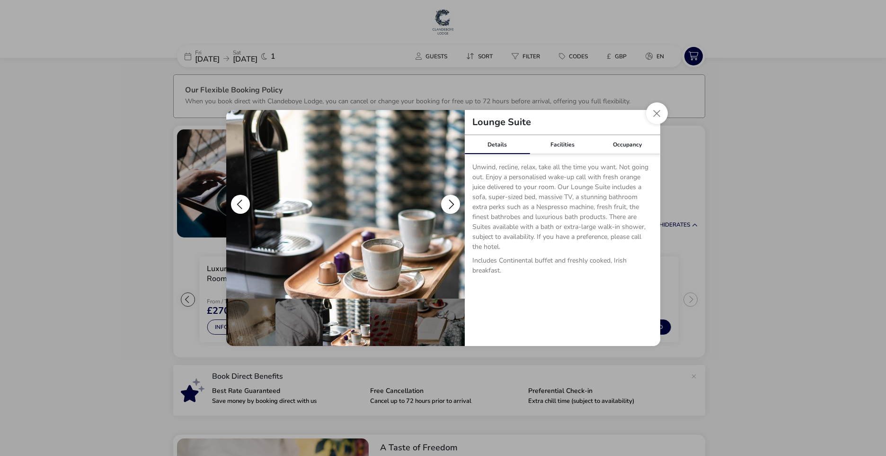
click at [451, 204] on button "details" at bounding box center [450, 204] width 19 height 19
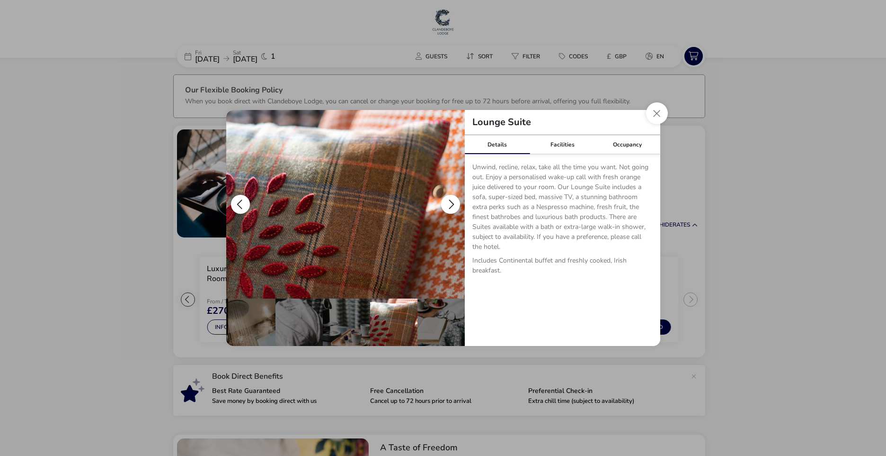
click at [451, 204] on button "details" at bounding box center [450, 204] width 19 height 19
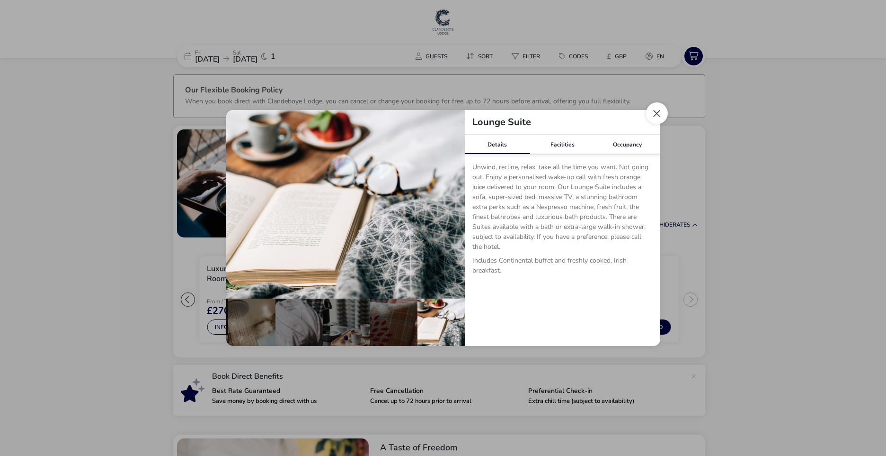
click at [656, 114] on button "Close dialog" at bounding box center [657, 113] width 22 height 22
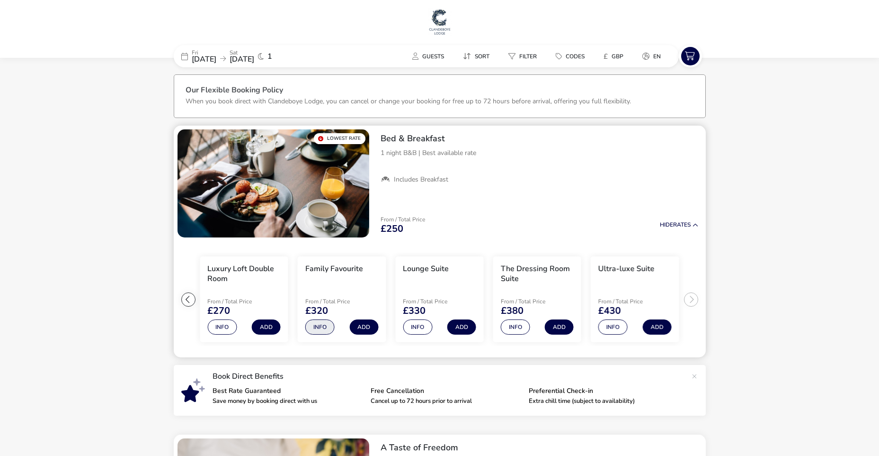
click at [323, 328] on button "Info" at bounding box center [319, 326] width 29 height 15
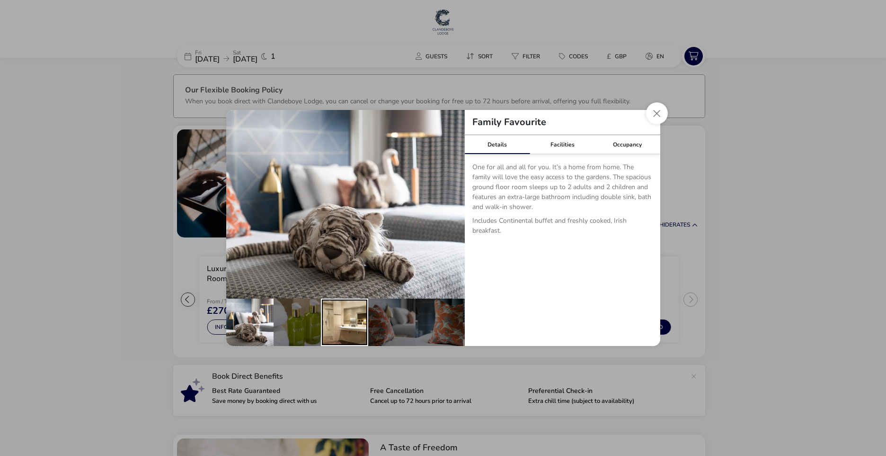
click at [331, 307] on div "details" at bounding box center [344, 321] width 47 height 47
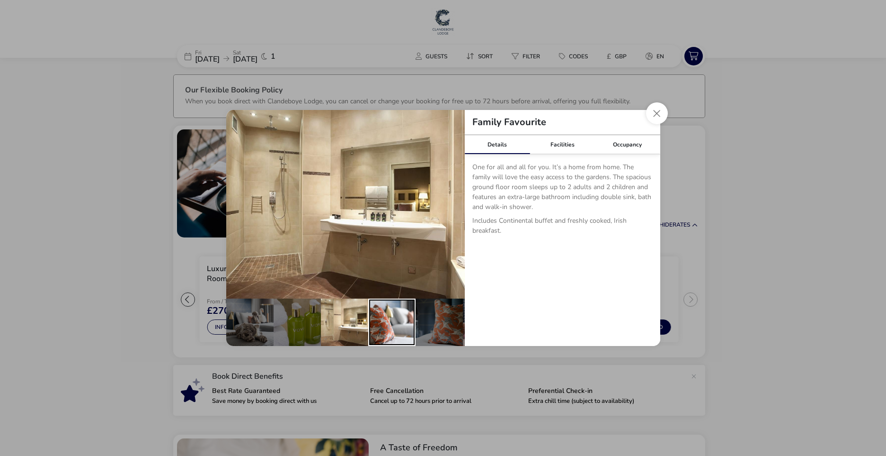
click at [389, 319] on div "details" at bounding box center [391, 321] width 47 height 47
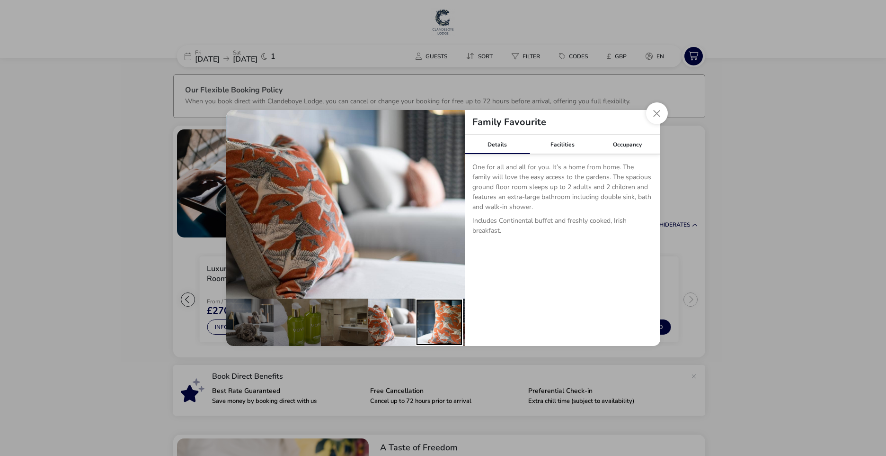
click at [454, 322] on div "details" at bounding box center [439, 321] width 47 height 47
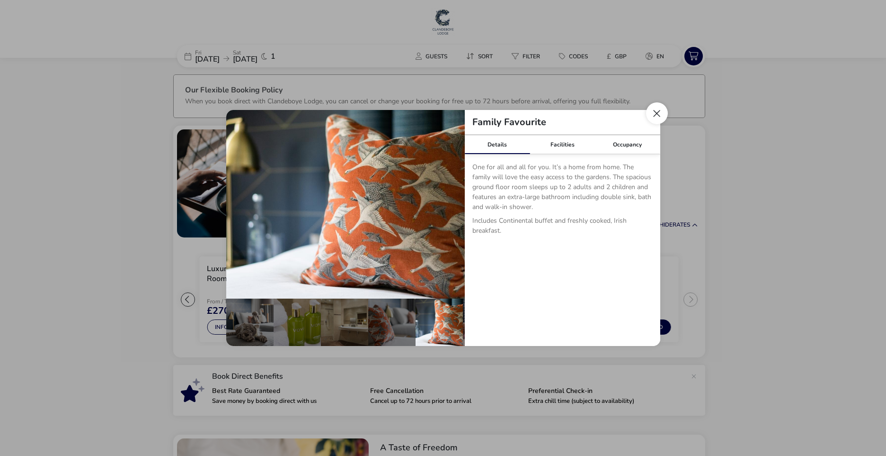
click at [659, 110] on button "Close dialog" at bounding box center [657, 113] width 22 height 22
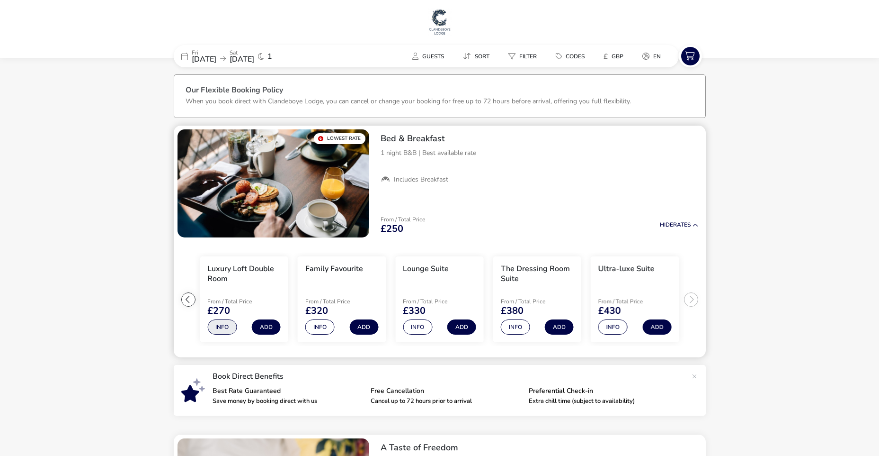
click at [221, 323] on button "Info" at bounding box center [221, 326] width 29 height 15
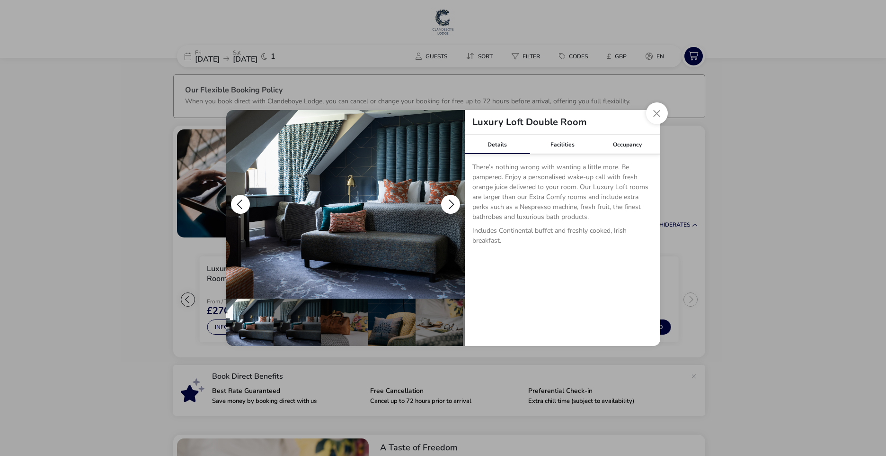
click at [451, 208] on button "details" at bounding box center [450, 204] width 19 height 19
click at [451, 202] on button "details" at bounding box center [450, 204] width 19 height 19
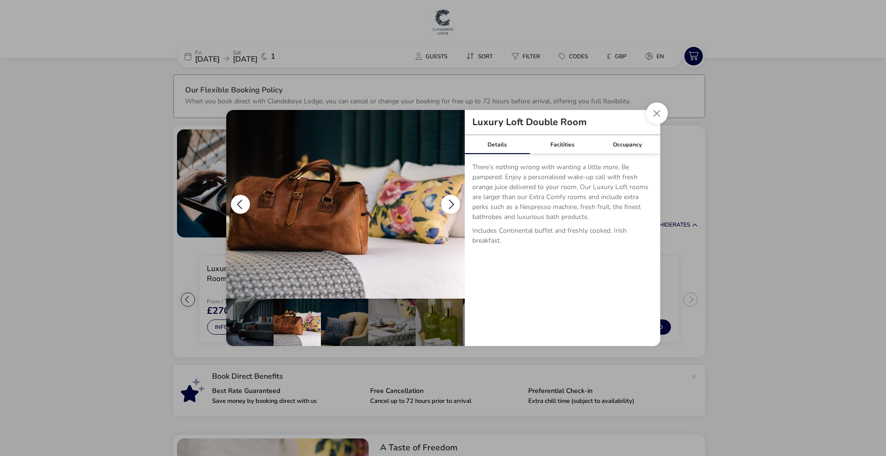
click at [451, 202] on button "details" at bounding box center [450, 204] width 19 height 19
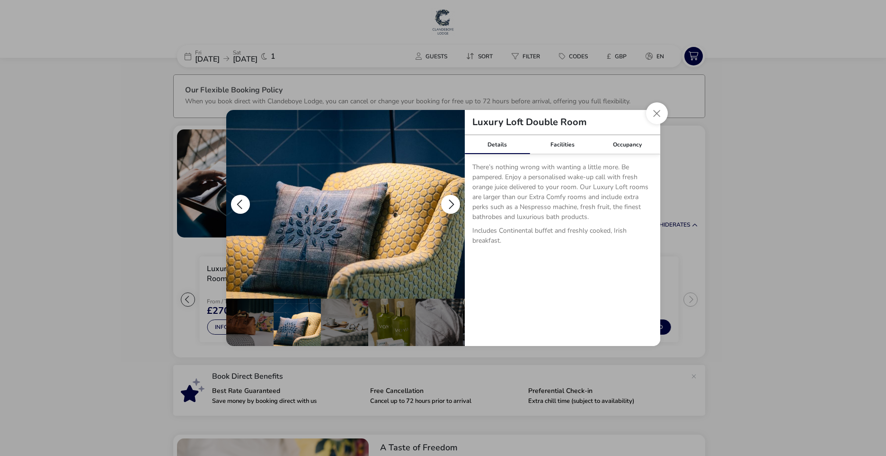
click at [451, 202] on button "details" at bounding box center [450, 204] width 19 height 19
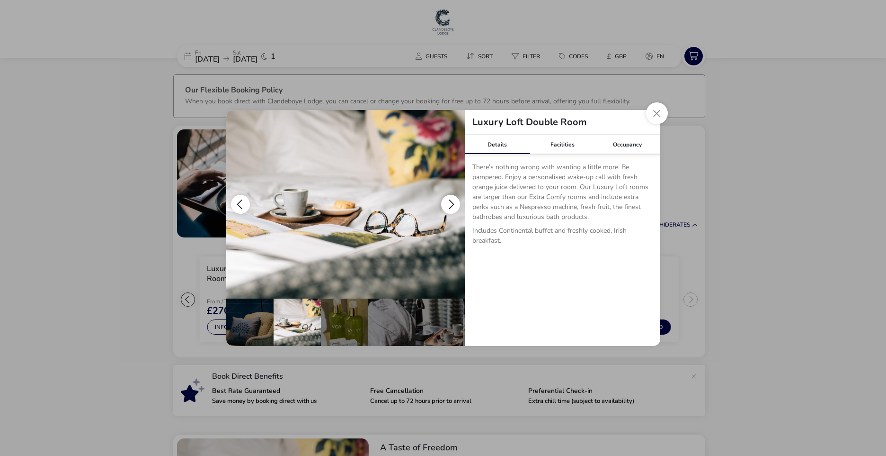
click at [451, 202] on button "details" at bounding box center [450, 204] width 19 height 19
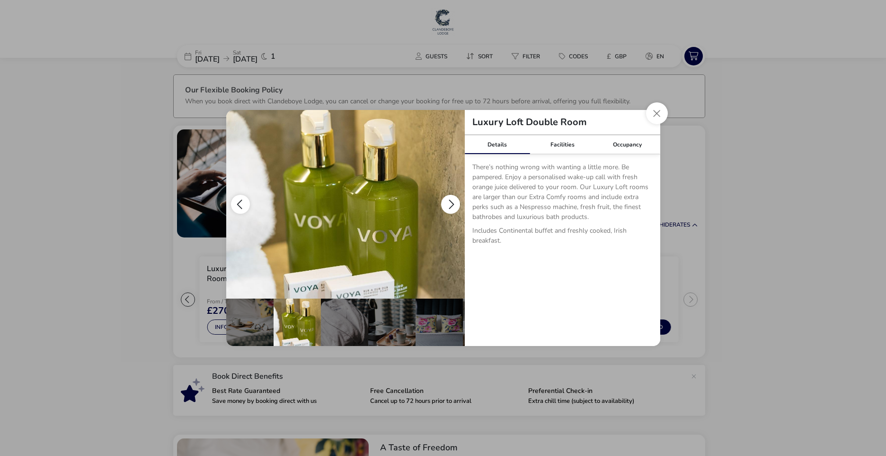
click at [451, 202] on button "details" at bounding box center [450, 204] width 19 height 19
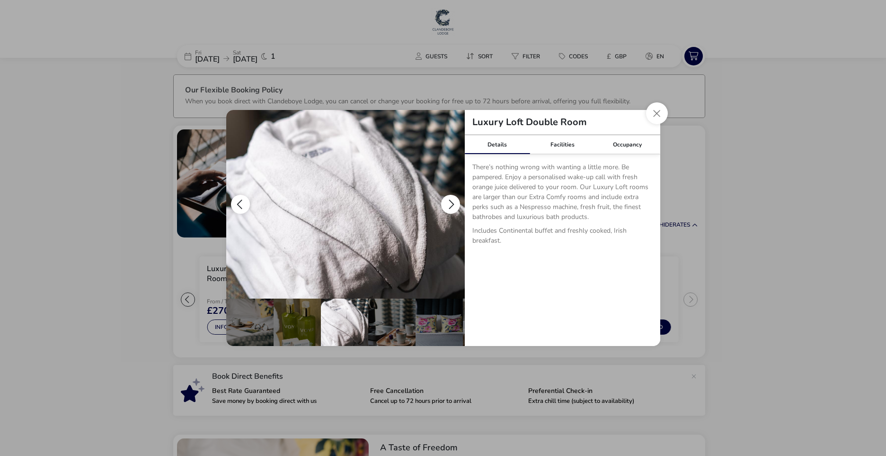
scroll to position [0, 235]
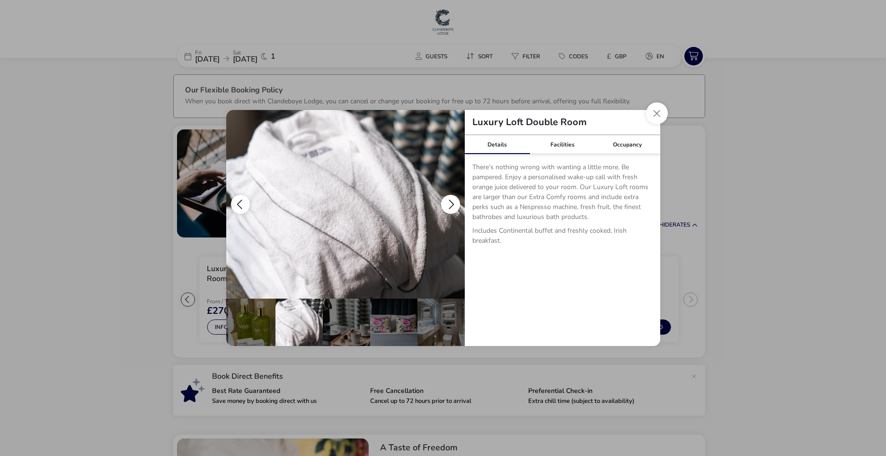
click at [451, 202] on button "details" at bounding box center [450, 204] width 19 height 19
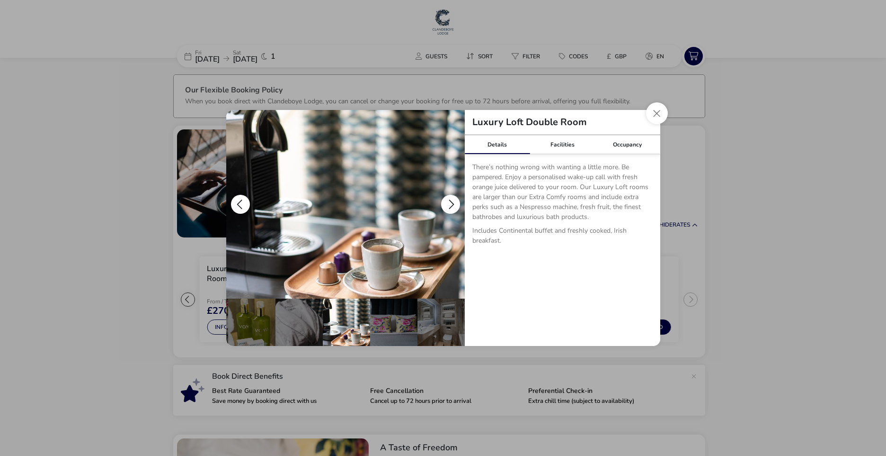
click at [451, 202] on button "details" at bounding box center [450, 204] width 19 height 19
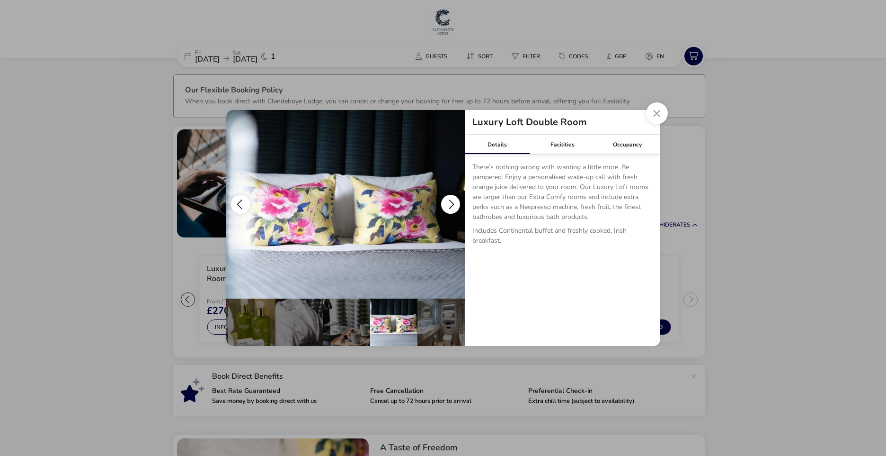
click at [451, 202] on button "details" at bounding box center [450, 204] width 19 height 19
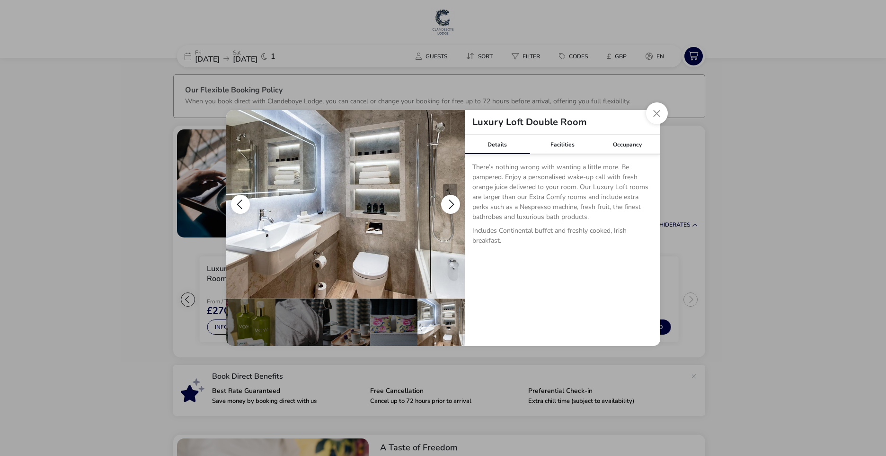
click at [451, 202] on button "details" at bounding box center [450, 204] width 19 height 19
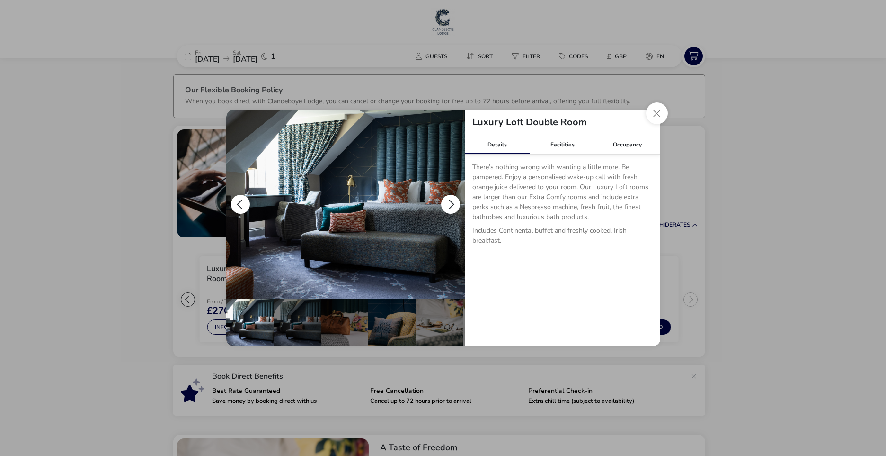
click at [238, 204] on button "details" at bounding box center [240, 204] width 19 height 19
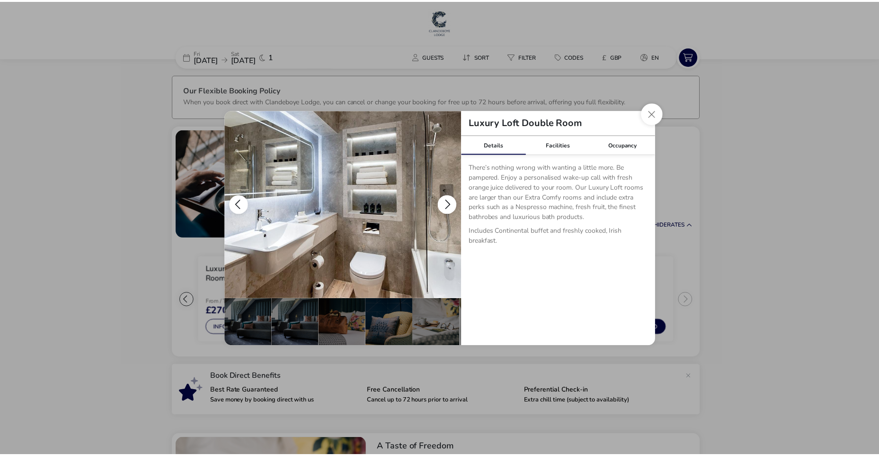
scroll to position [0, 235]
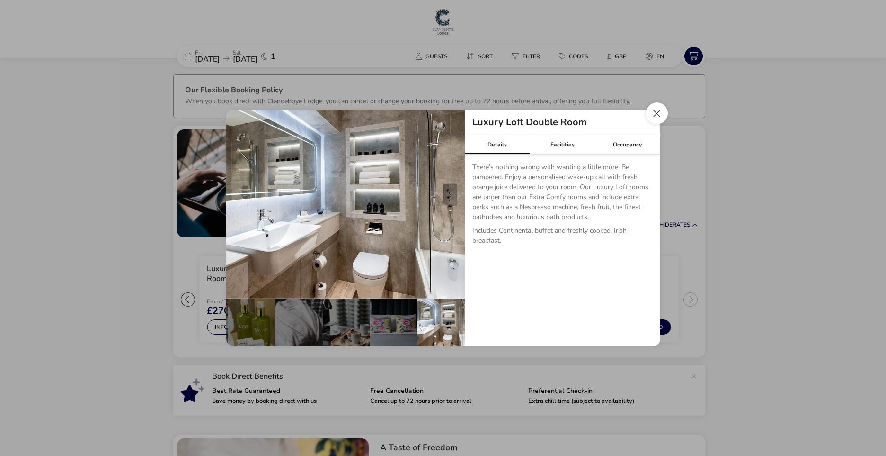
click at [651, 108] on button "Close dialog" at bounding box center [657, 113] width 22 height 22
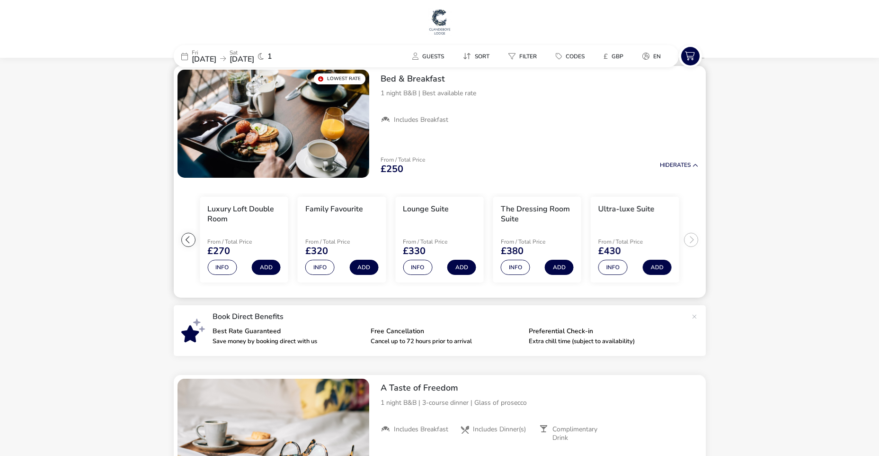
scroll to position [0, 0]
